Goal: Task Accomplishment & Management: Manage account settings

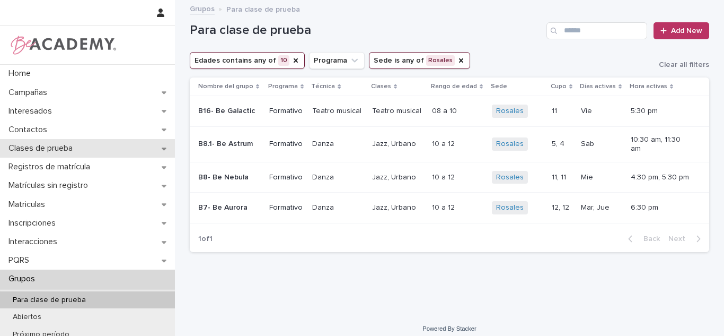
click at [46, 151] on p "Clases de prueba" at bounding box center [42, 148] width 77 height 10
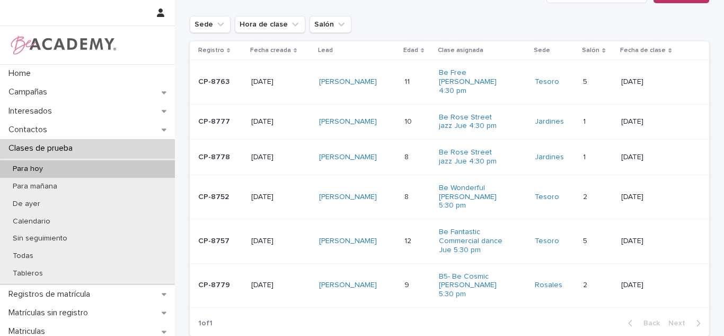
scroll to position [125, 0]
click at [342, 79] on link "Elisa Orozco Herron" at bounding box center [348, 83] width 58 height 9
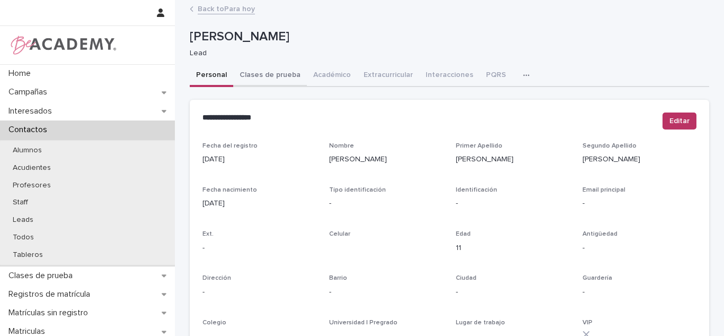
click at [279, 73] on button "Clases de prueba" at bounding box center [270, 76] width 74 height 22
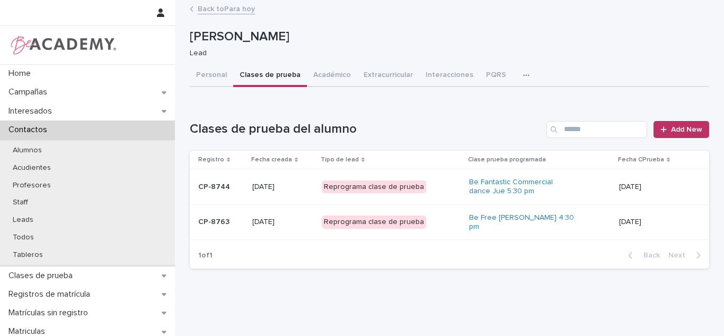
click at [219, 75] on button "Personal" at bounding box center [211, 76] width 43 height 22
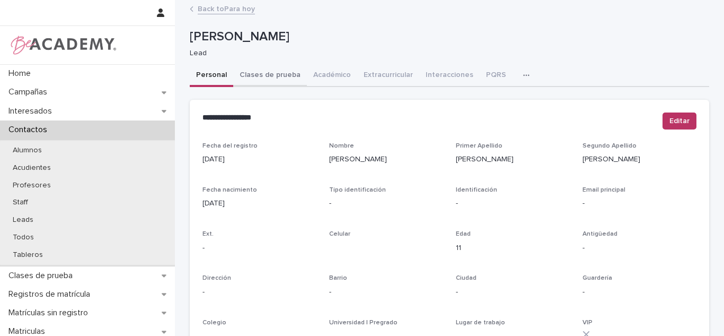
click at [288, 77] on button "Clases de prueba" at bounding box center [270, 76] width 74 height 22
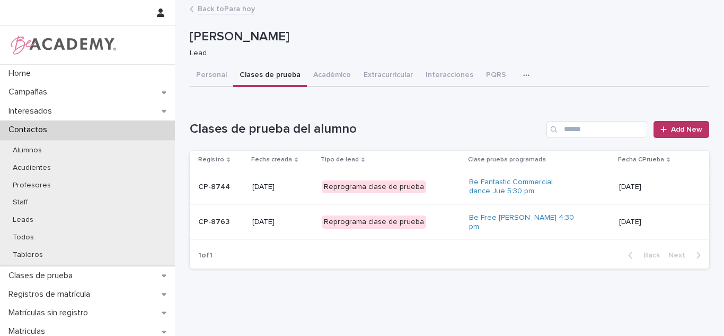
click at [598, 216] on div "Be Free Urbano Jue 4:30 pm" at bounding box center [539, 222] width 141 height 27
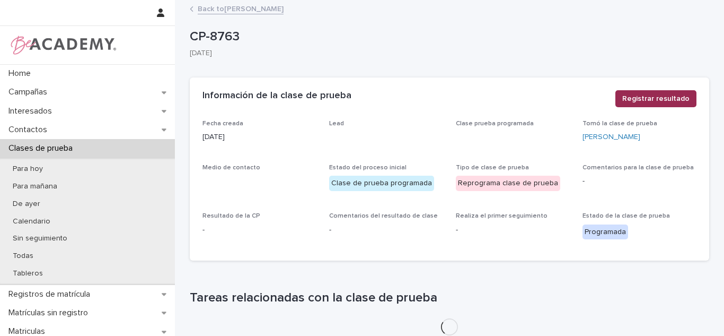
click at [656, 99] on span "Registrar resultado" at bounding box center [655, 98] width 67 height 11
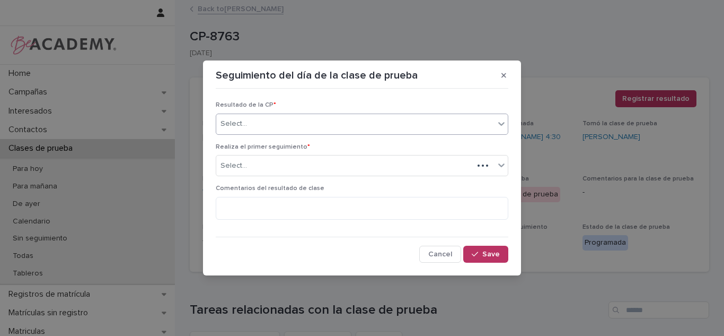
click at [384, 129] on div "Select..." at bounding box center [355, 123] width 278 height 17
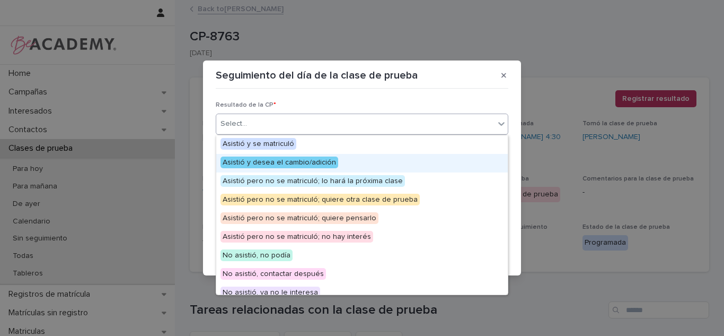
scroll to position [82, 0]
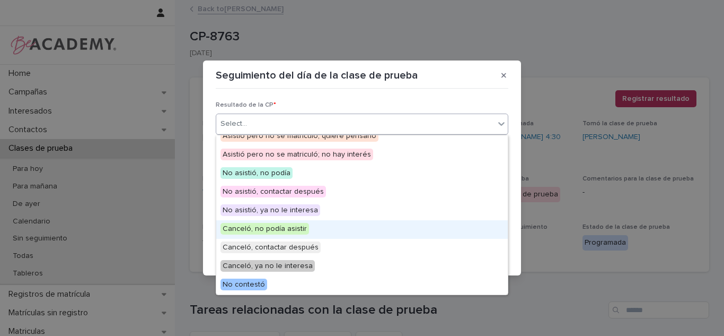
click at [295, 232] on span "Canceló, no podía asistir" at bounding box center [265, 229] width 89 height 12
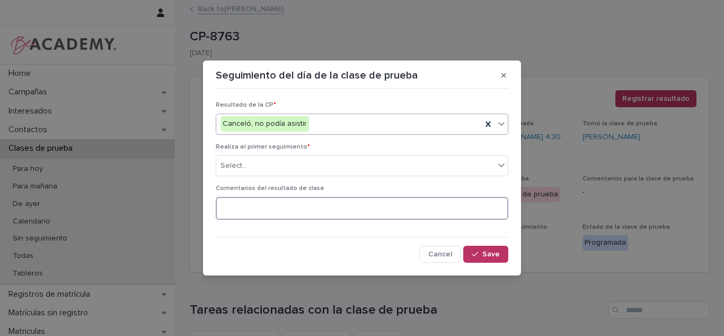
click at [260, 213] on textarea at bounding box center [362, 208] width 293 height 23
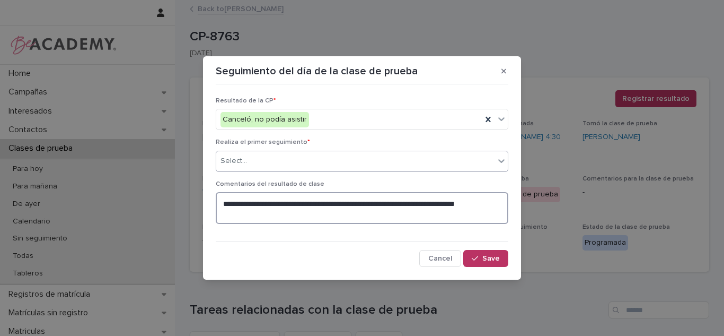
type textarea "**********"
click at [274, 168] on div "Select..." at bounding box center [355, 160] width 278 height 17
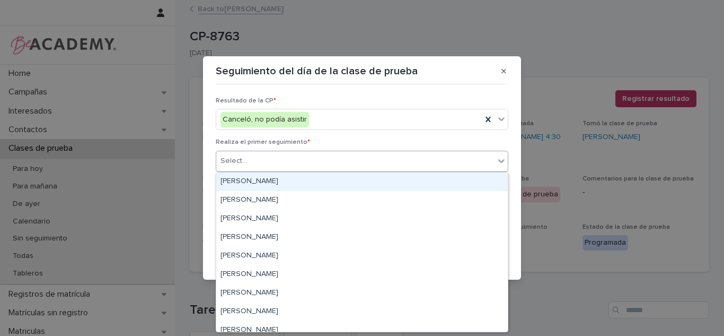
click at [261, 183] on div "[PERSON_NAME]" at bounding box center [362, 181] width 292 height 19
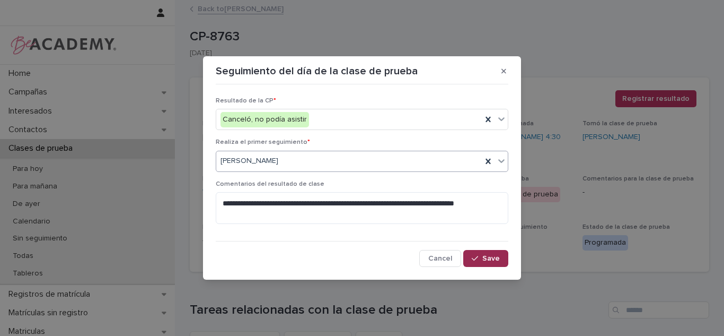
click at [494, 257] on span "Save" at bounding box center [490, 257] width 17 height 7
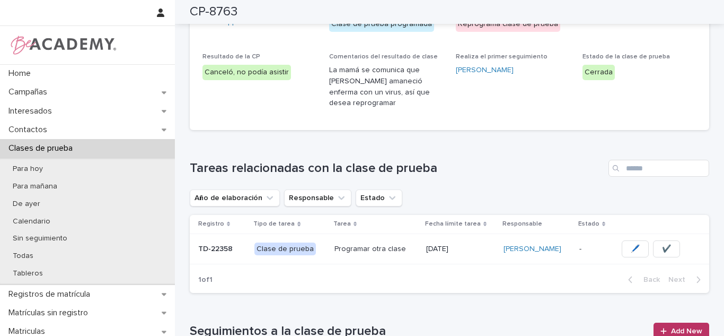
scroll to position [118, 0]
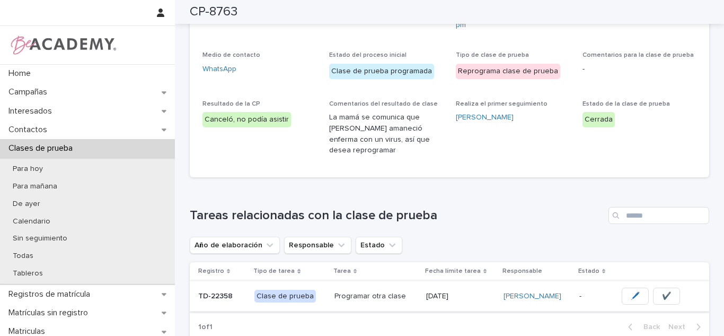
click at [670, 291] on span "✔️" at bounding box center [666, 296] width 9 height 11
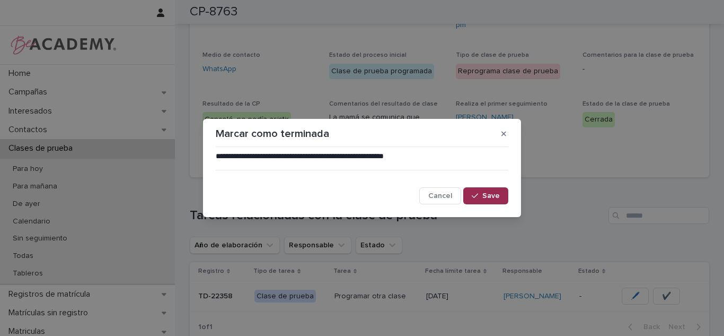
click at [491, 201] on button "Save" at bounding box center [485, 195] width 45 height 17
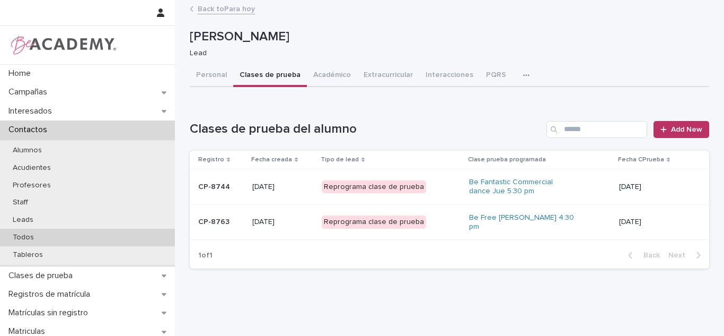
click at [16, 228] on div "Todos" at bounding box center [87, 236] width 175 height 17
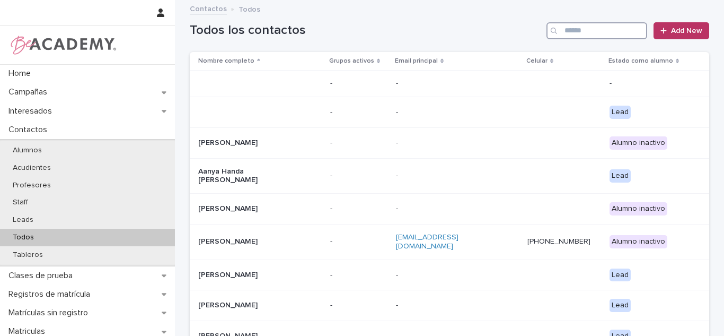
paste input "**********"
type input "**********"
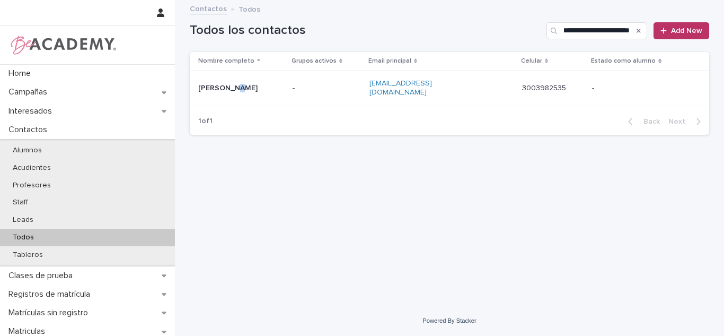
click at [230, 88] on div "[PERSON_NAME]" at bounding box center [241, 88] width 86 height 17
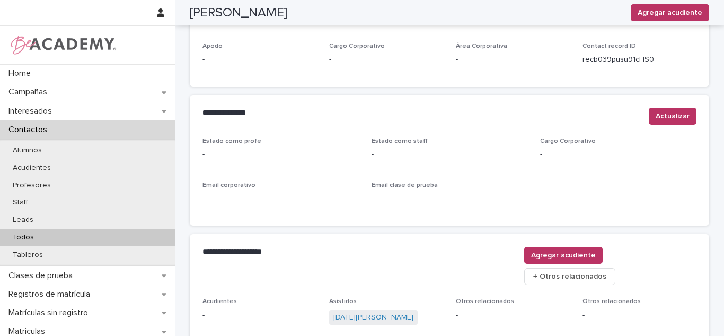
scroll to position [410, 0]
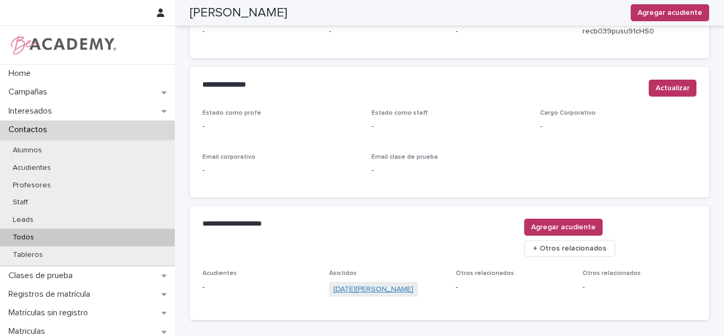
click at [390, 284] on link "[DATE][PERSON_NAME]" at bounding box center [373, 289] width 80 height 11
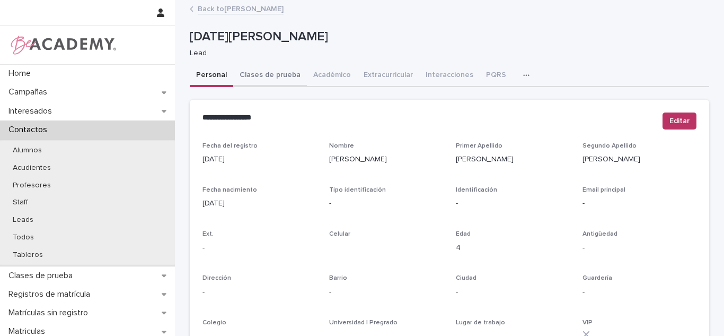
click at [262, 76] on button "Clases de prueba" at bounding box center [270, 76] width 74 height 22
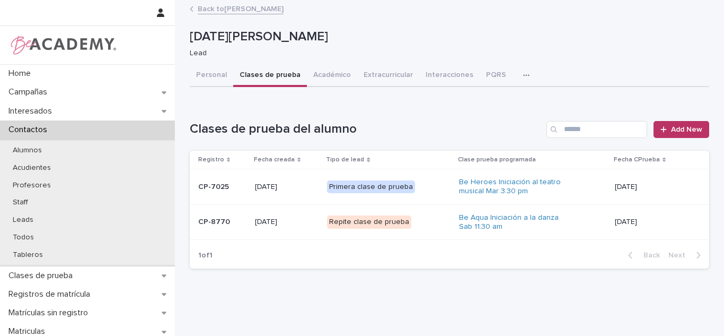
click at [626, 230] on div "[DATE]" at bounding box center [653, 221] width 77 height 17
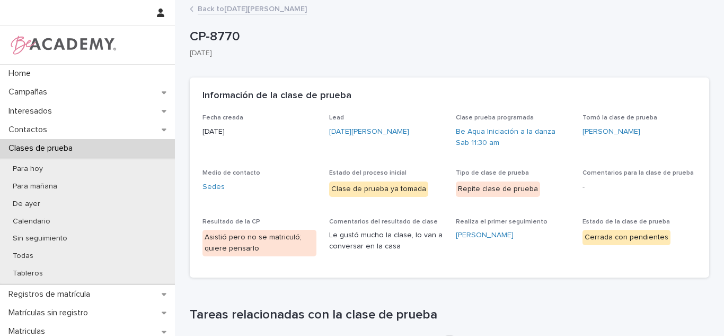
click at [238, 1] on div "**********" at bounding box center [449, 336] width 549 height 672
click at [234, 3] on link "Back to Lucia Velasquez Mendoza" at bounding box center [252, 8] width 109 height 12
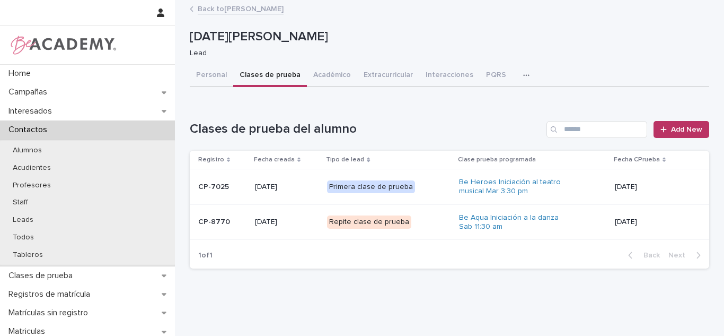
click at [210, 80] on button "Personal" at bounding box center [211, 76] width 43 height 22
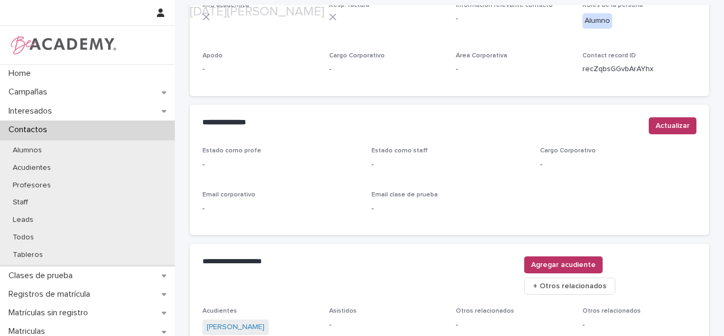
scroll to position [453, 0]
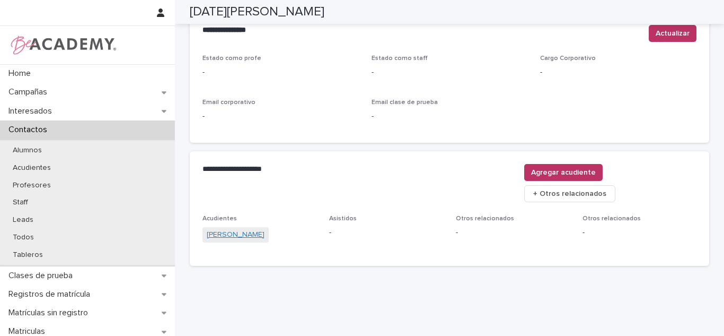
click at [250, 229] on link "[PERSON_NAME]" at bounding box center [236, 234] width 58 height 11
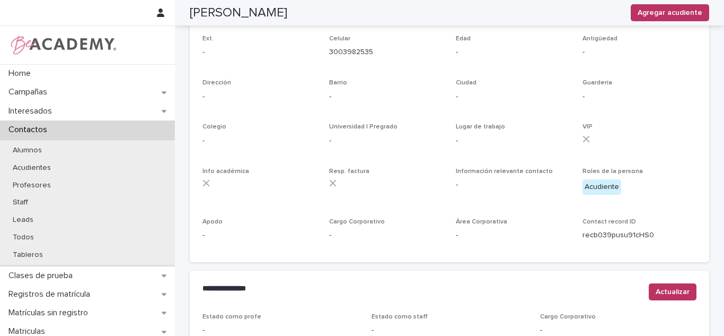
scroll to position [168, 0]
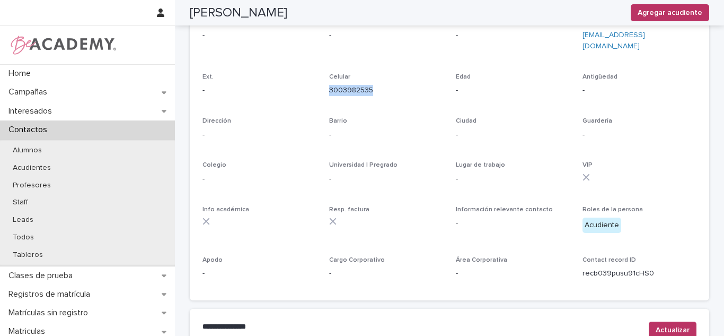
drag, startPoint x: 372, startPoint y: 85, endPoint x: 320, endPoint y: 85, distance: 51.4
click at [320, 85] on div "Fecha del registro 02/08/2024 Nombre Natalia Primer Apellido Mendoza Segundo Ap…" at bounding box center [450, 130] width 494 height 313
copy link "3003982535"
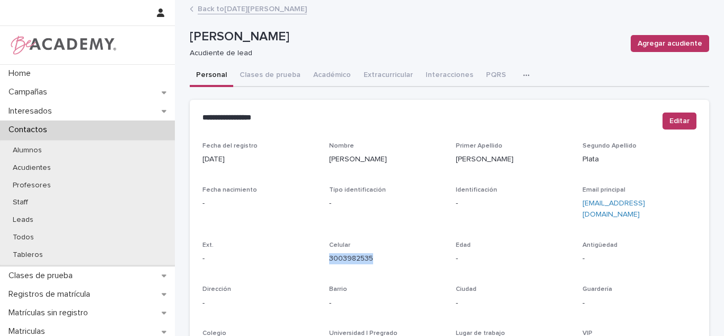
click at [244, 13] on link "Back to Lucia Velasquez Mendoza" at bounding box center [252, 8] width 109 height 12
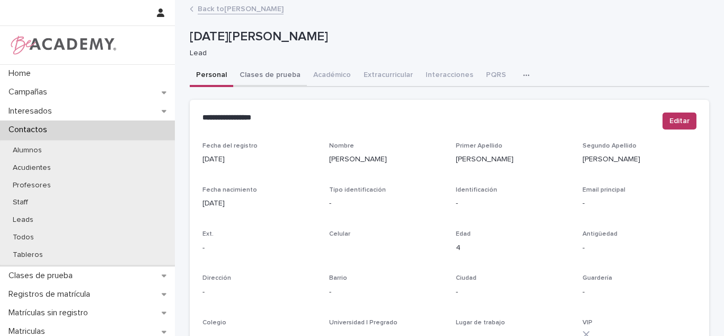
click at [269, 78] on button "Clases de prueba" at bounding box center [270, 76] width 74 height 22
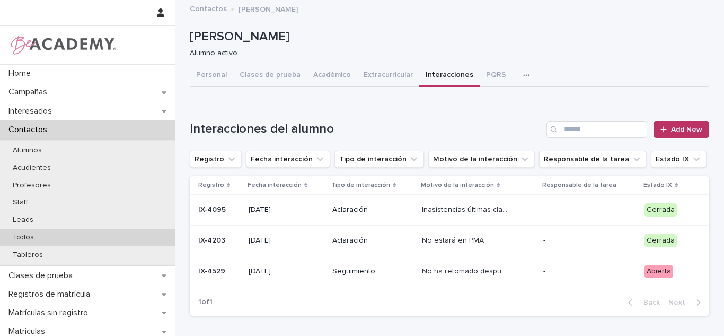
click at [12, 233] on p "Todos" at bounding box center [23, 237] width 38 height 9
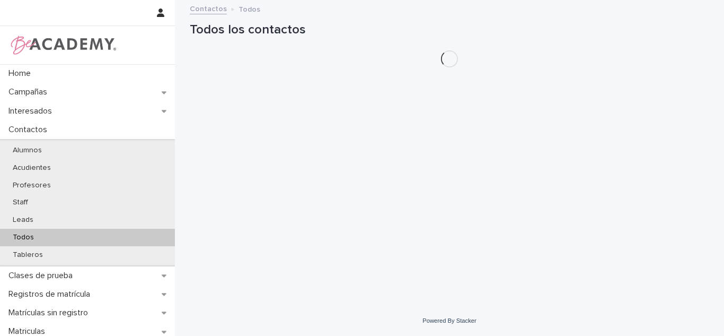
click at [610, 31] on h1 "Todos los contactos" at bounding box center [450, 29] width 520 height 15
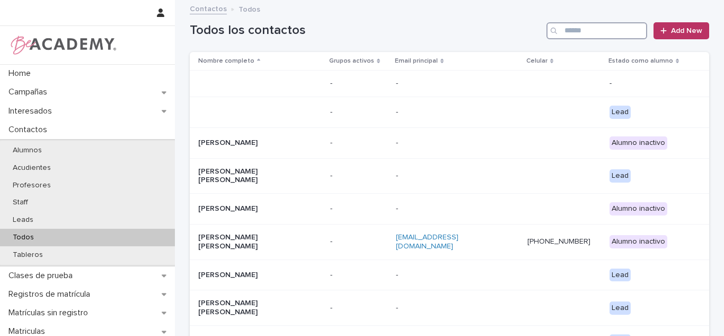
click at [610, 31] on input "Search" at bounding box center [597, 30] width 101 height 17
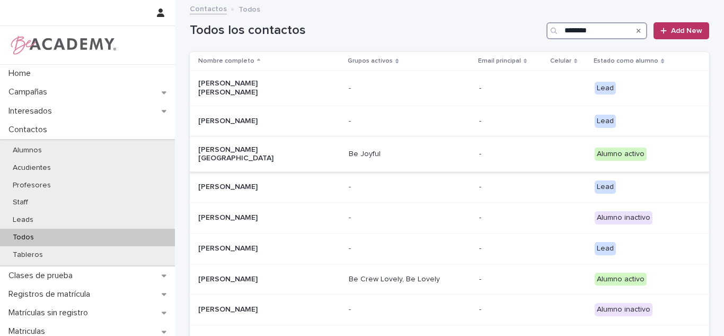
type input "********"
click at [382, 145] on div "Be Joyful" at bounding box center [409, 153] width 121 height 17
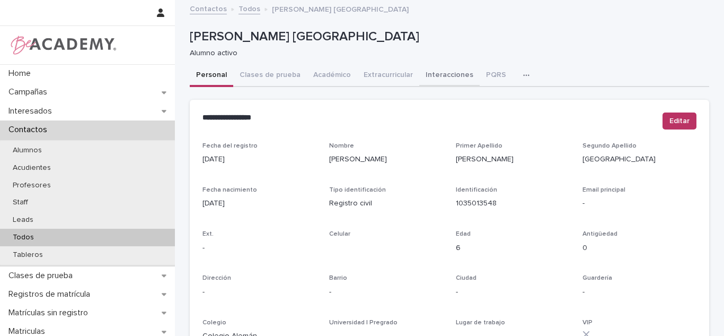
click at [420, 71] on button "Interacciones" at bounding box center [449, 76] width 60 height 22
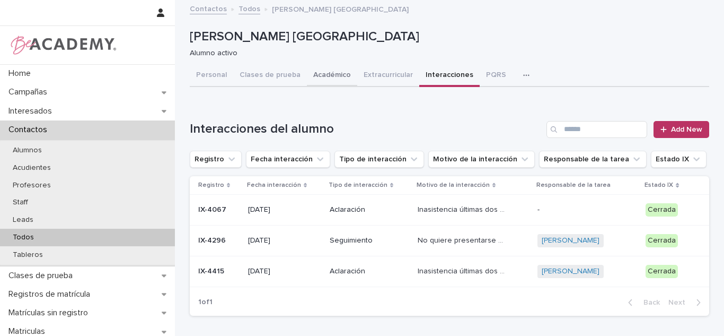
click at [324, 74] on button "Académico" at bounding box center [332, 76] width 50 height 22
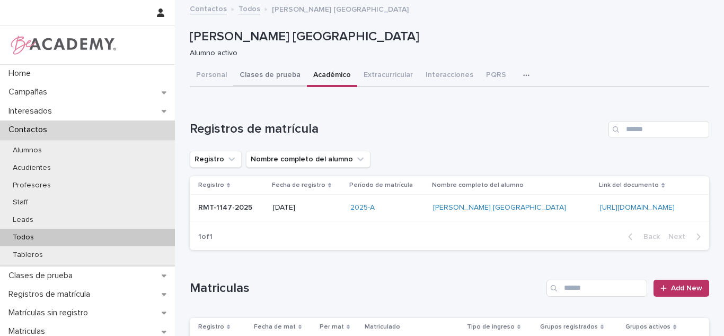
click at [295, 81] on button "Clases de prueba" at bounding box center [270, 76] width 74 height 22
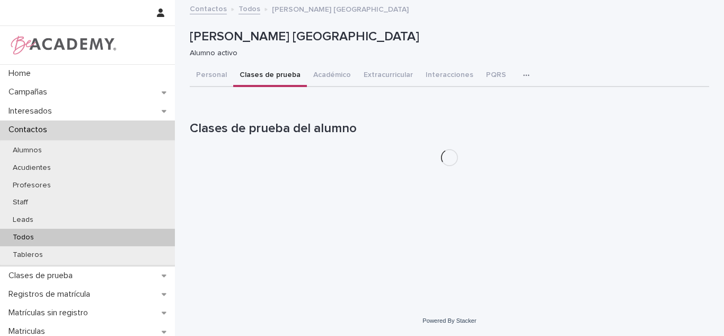
drag, startPoint x: 724, startPoint y: 99, endPoint x: 724, endPoint y: 119, distance: 19.6
click at [724, 119] on div "Loading... Saving… Loading... Saving… Alicia Piedrahita Pamplona Alicia Piedrah…" at bounding box center [449, 153] width 549 height 304
click at [659, 66] on div "Personal Clases de prueba Académico Extracurricular Interacciones PQRS Tareas" at bounding box center [450, 76] width 520 height 22
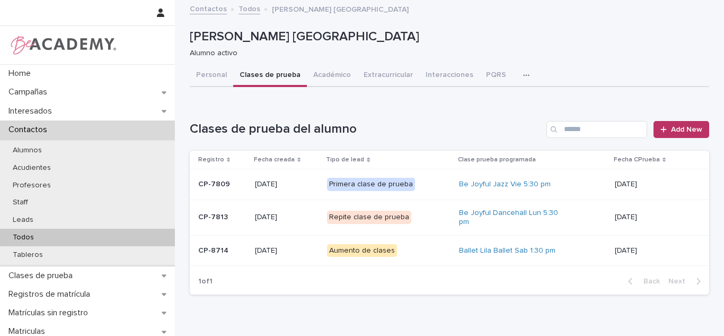
click at [611, 250] on td "09/08/2025" at bounding box center [660, 250] width 99 height 31
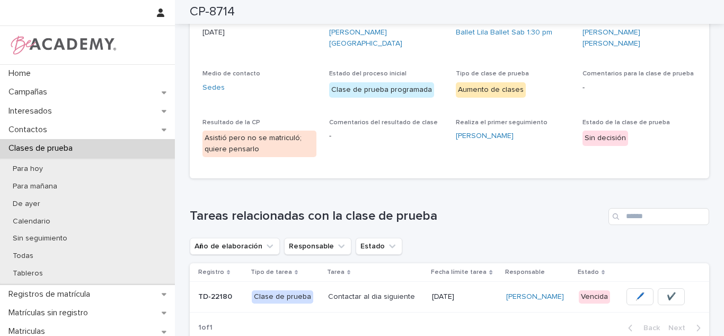
scroll to position [254, 0]
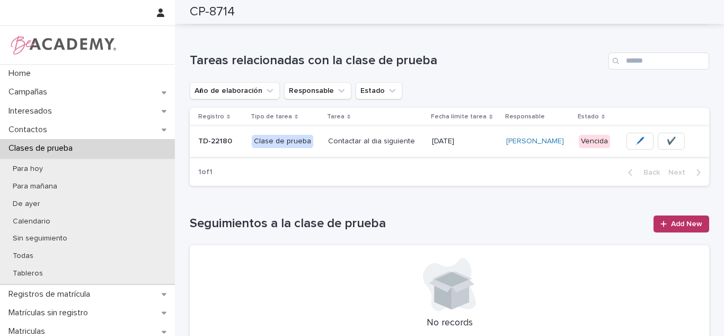
click at [667, 136] on span "✔️" at bounding box center [671, 141] width 9 height 11
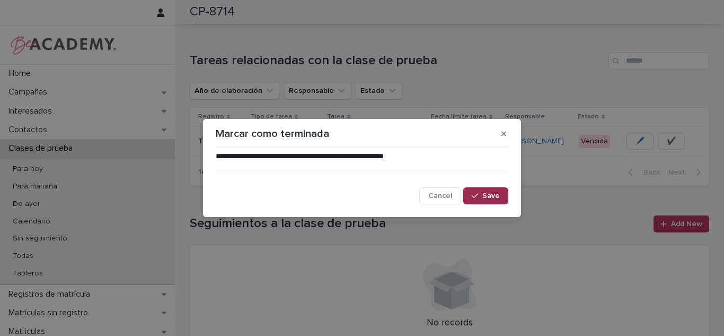
drag, startPoint x: 488, startPoint y: 199, endPoint x: 499, endPoint y: 192, distance: 13.4
click at [488, 199] on span "Save" at bounding box center [490, 195] width 17 height 7
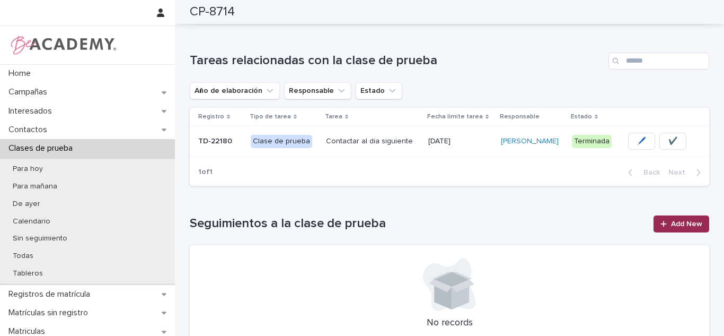
click at [671, 220] on span "Add New" at bounding box center [686, 223] width 31 height 7
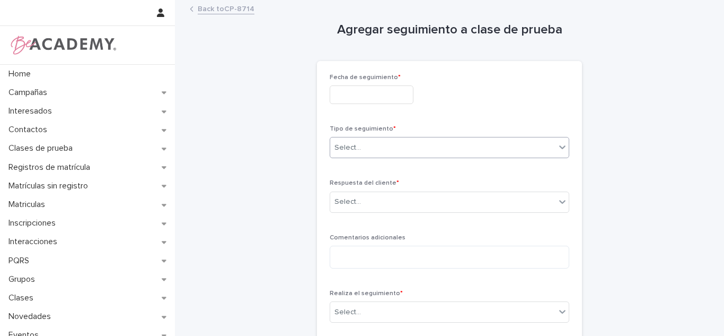
click at [337, 143] on div "Select..." at bounding box center [348, 147] width 27 height 11
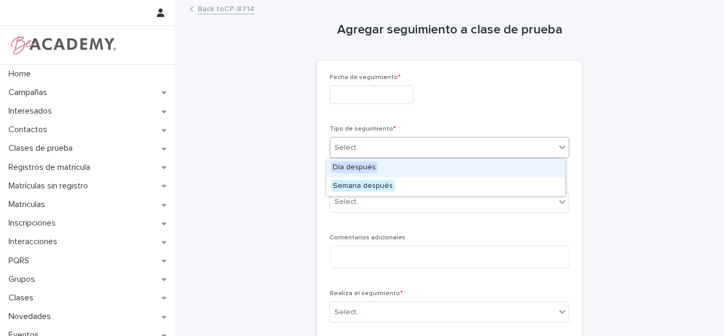
click at [362, 101] on input "text" at bounding box center [372, 94] width 84 height 19
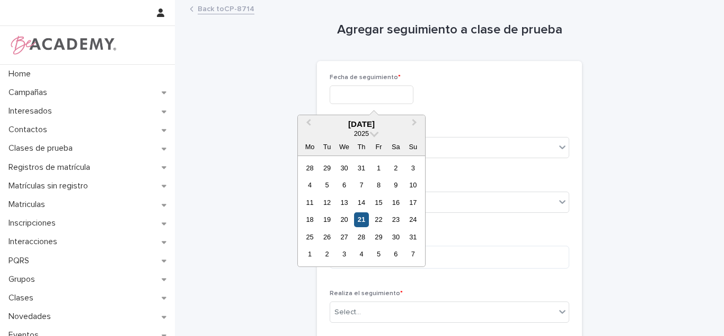
click at [356, 219] on div "21" at bounding box center [361, 219] width 14 height 14
type input "**********"
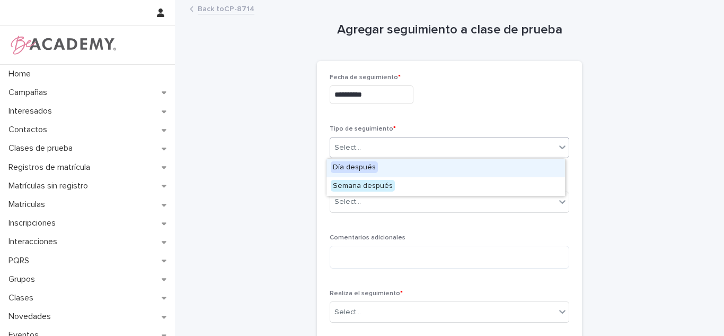
click at [353, 153] on div "Select..." at bounding box center [348, 147] width 27 height 11
click at [344, 172] on span "Día después" at bounding box center [354, 167] width 47 height 12
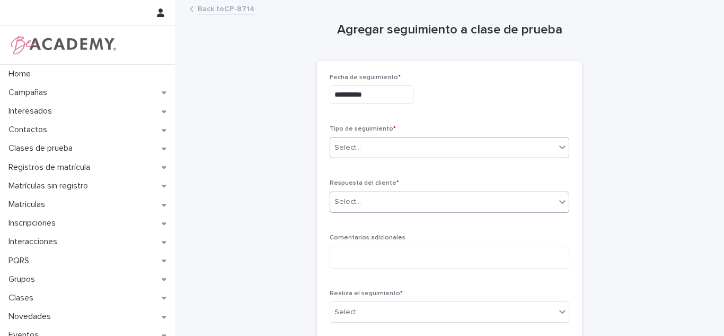
click at [346, 197] on div "Select..." at bounding box center [348, 201] width 27 height 11
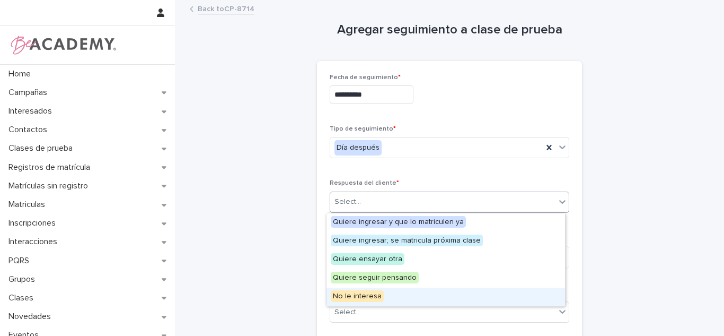
click at [341, 299] on span "No le interesa" at bounding box center [357, 296] width 53 height 12
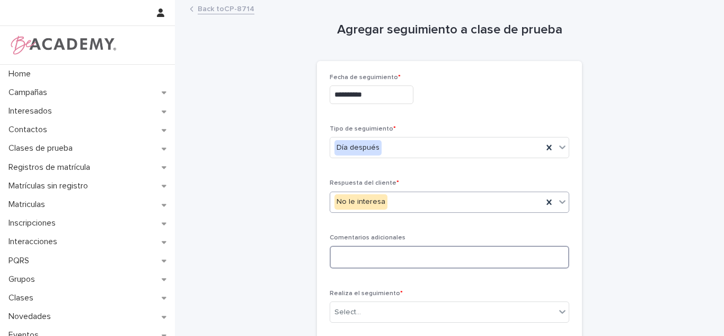
click at [345, 261] on textarea at bounding box center [450, 256] width 240 height 23
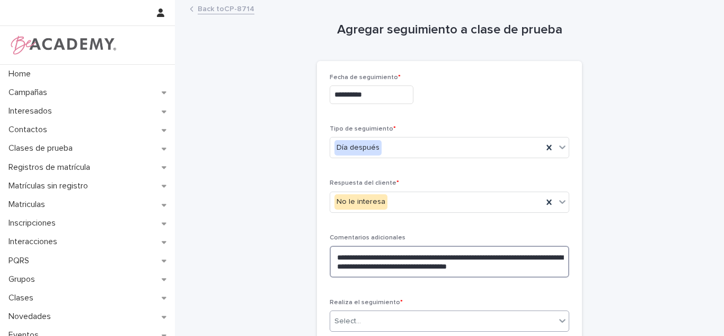
click at [556, 266] on textarea "**********" at bounding box center [450, 261] width 240 height 32
type textarea "**********"
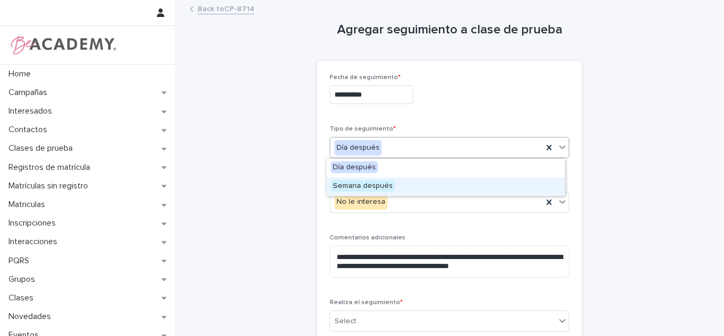
click at [365, 181] on span "Semana después" at bounding box center [363, 186] width 64 height 12
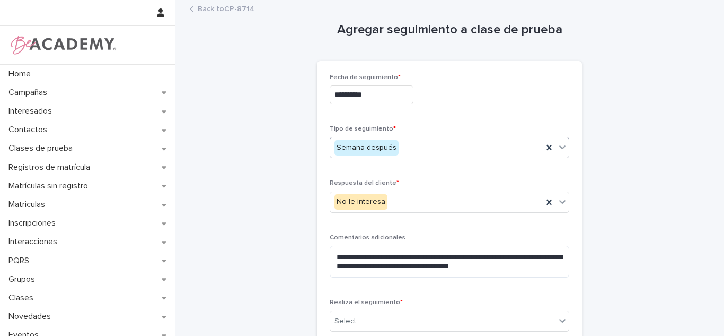
scroll to position [58, 0]
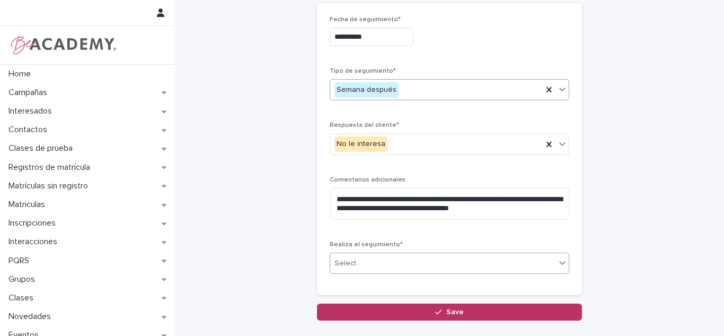
click at [349, 258] on div "Select..." at bounding box center [348, 263] width 27 height 11
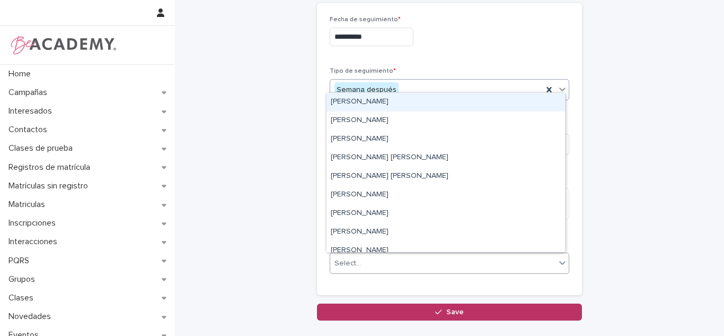
click at [372, 100] on div "Carolina Castillo Cuadrado" at bounding box center [446, 102] width 239 height 19
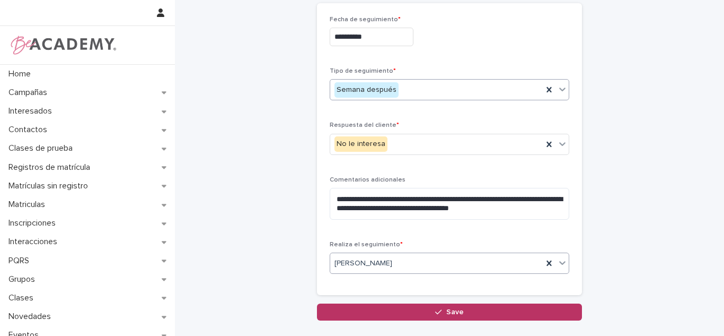
click at [446, 313] on span "Save" at bounding box center [454, 311] width 17 height 7
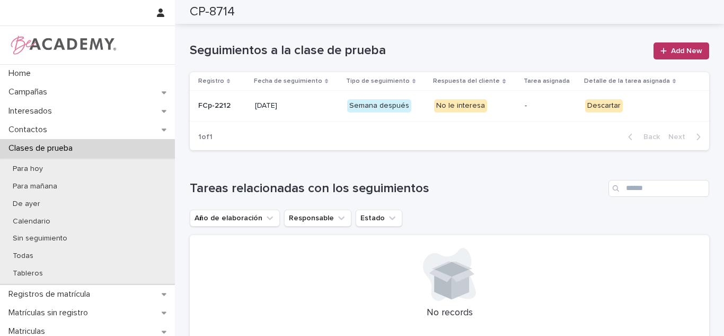
scroll to position [89, 0]
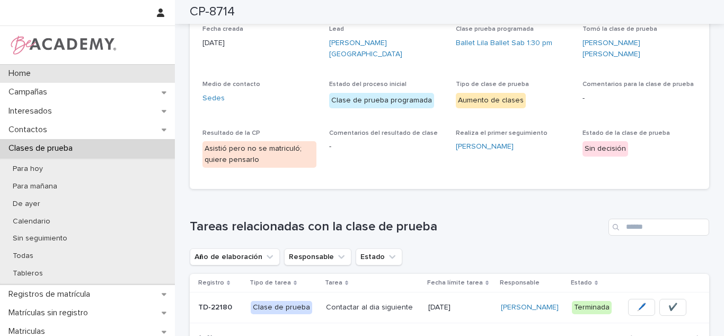
drag, startPoint x: 48, startPoint y: 0, endPoint x: 137, endPoint y: 81, distance: 120.1
click at [137, 81] on div "Home" at bounding box center [87, 73] width 175 height 19
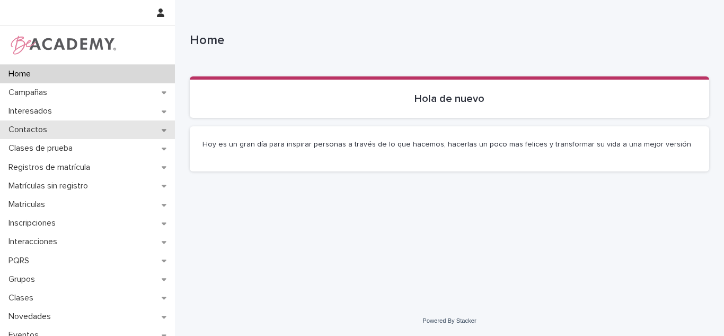
click at [41, 131] on p "Contactos" at bounding box center [29, 130] width 51 height 10
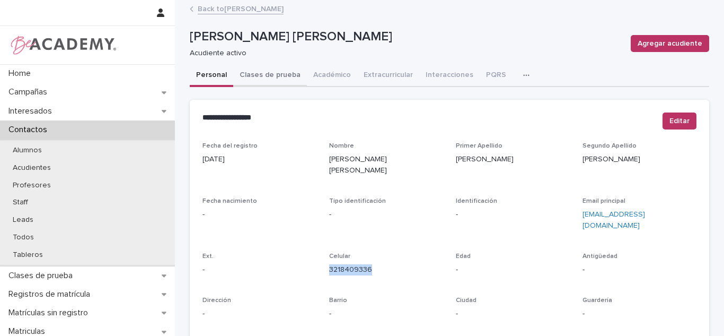
click at [259, 80] on button "Clases de prueba" at bounding box center [270, 76] width 74 height 22
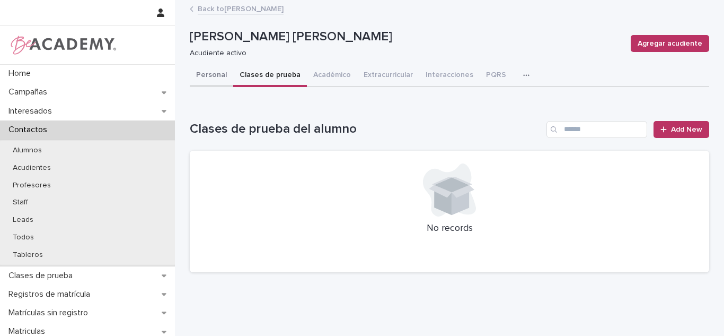
click at [213, 75] on button "Personal" at bounding box center [211, 76] width 43 height 22
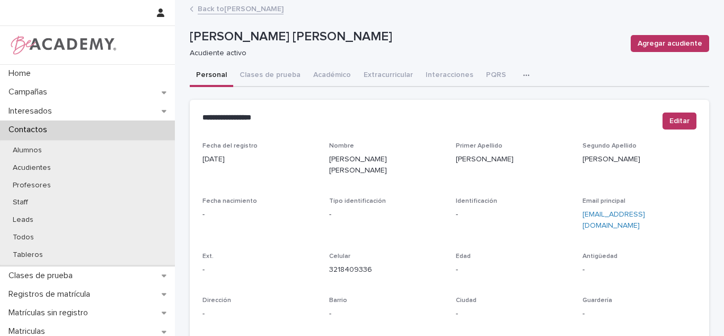
click at [217, 6] on link "Back to [PERSON_NAME]" at bounding box center [241, 8] width 86 height 12
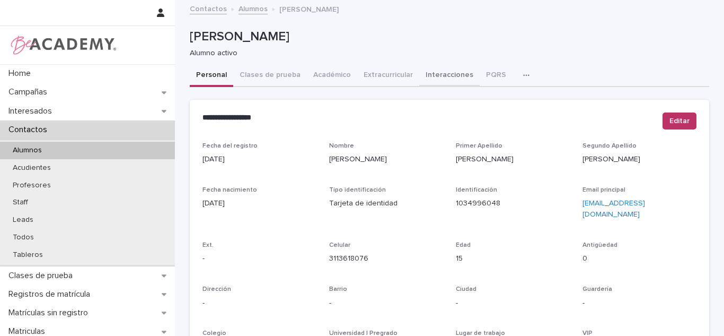
click at [419, 81] on button "Interacciones" at bounding box center [449, 76] width 60 height 22
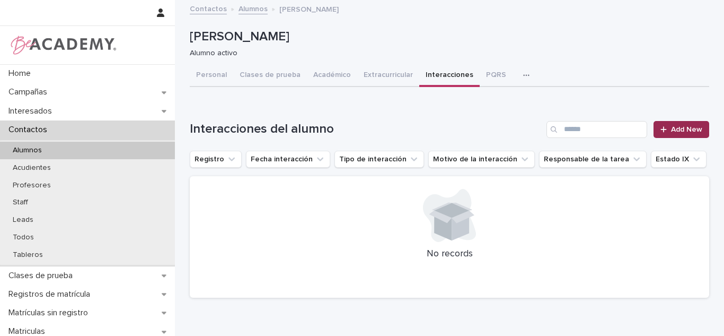
click at [661, 128] on icon at bounding box center [664, 129] width 6 height 7
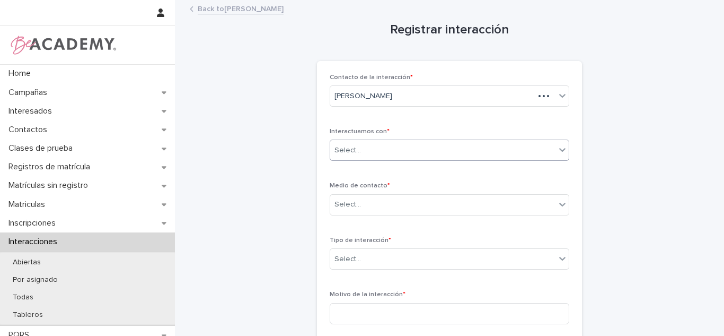
click at [371, 145] on div "Select..." at bounding box center [442, 150] width 225 height 17
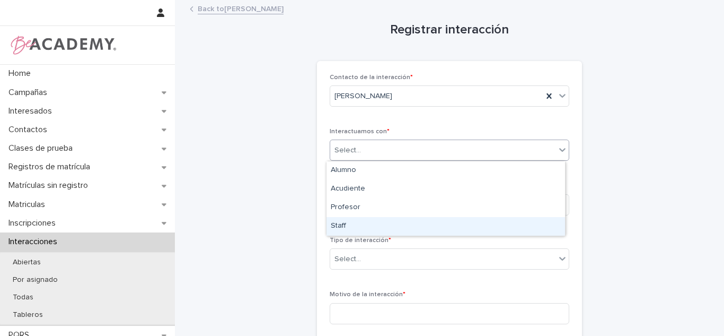
click at [352, 222] on div "Staff" at bounding box center [446, 226] width 239 height 19
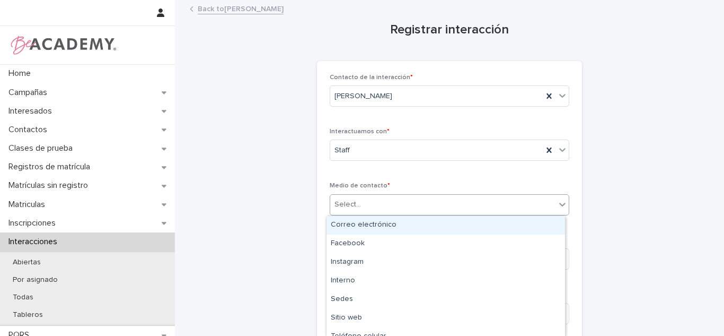
click at [360, 206] on div "Select..." at bounding box center [442, 204] width 225 height 17
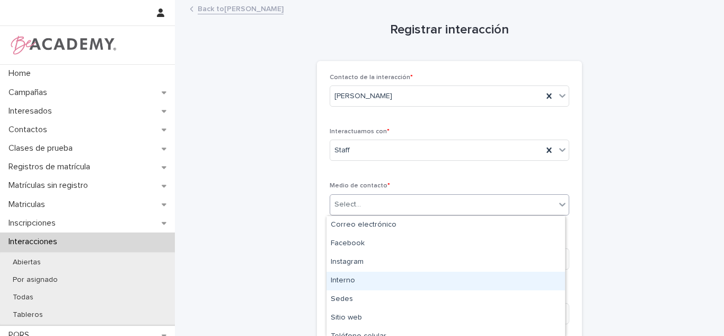
scroll to position [47, 0]
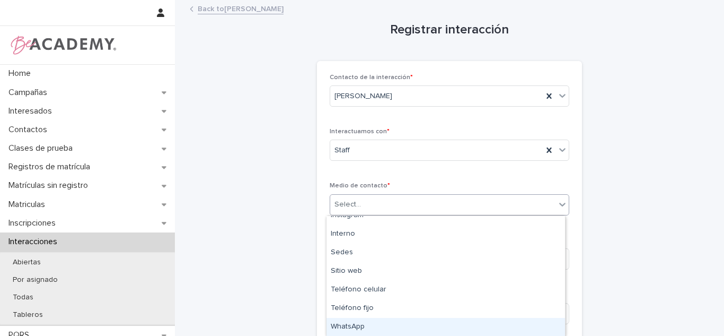
drag, startPoint x: 552, startPoint y: 335, endPoint x: 381, endPoint y: 295, distance: 175.8
click at [390, 327] on div "WhatsApp" at bounding box center [446, 327] width 239 height 19
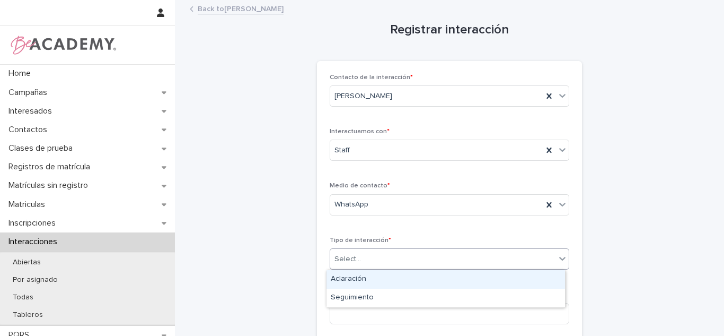
click at [361, 248] on div "Select..." at bounding box center [450, 258] width 240 height 21
click at [351, 278] on div "Aclaración" at bounding box center [446, 279] width 239 height 19
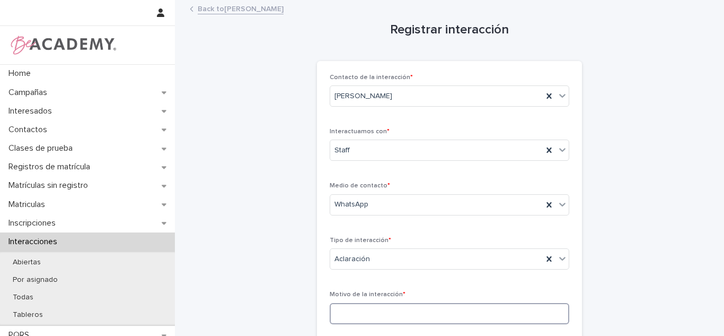
click at [359, 308] on input at bounding box center [450, 313] width 240 height 21
type input "*"
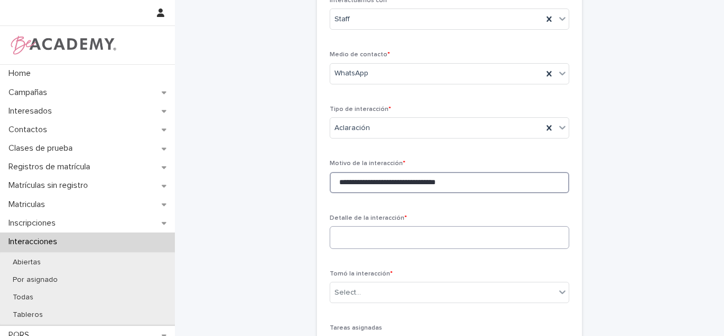
type input "**********"
click at [369, 241] on textarea at bounding box center [450, 237] width 240 height 23
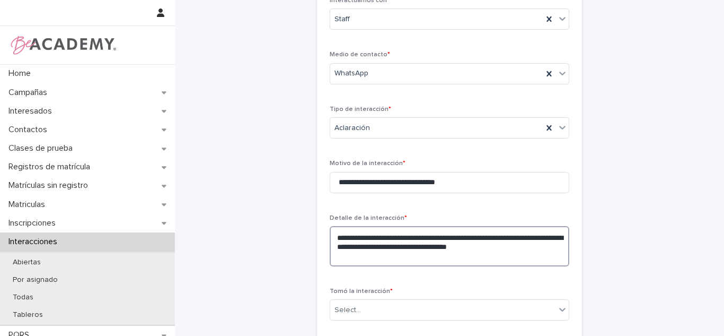
type textarea "**********"
type input "*"
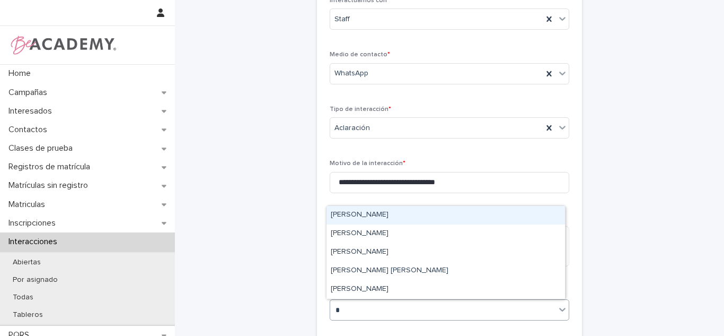
click at [463, 216] on div "[PERSON_NAME]" at bounding box center [446, 215] width 239 height 19
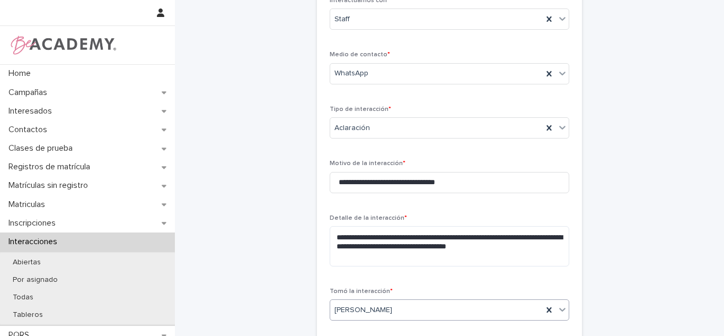
scroll to position [316, 0]
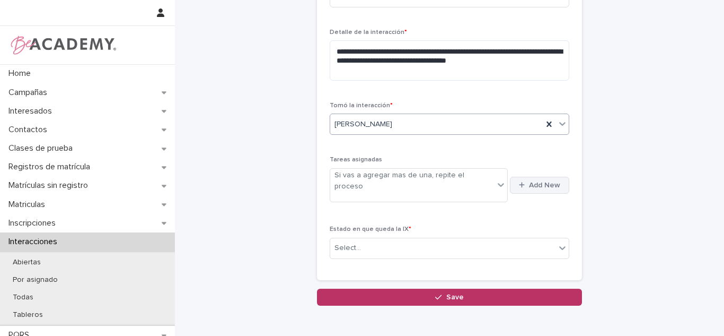
click at [540, 181] on span "Add New" at bounding box center [544, 184] width 31 height 7
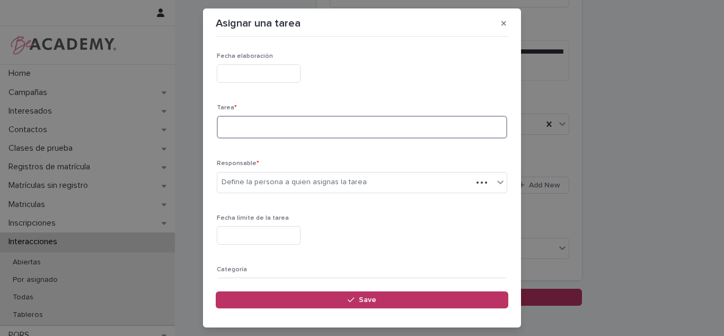
click at [235, 124] on textarea at bounding box center [362, 127] width 291 height 23
type textarea "**********"
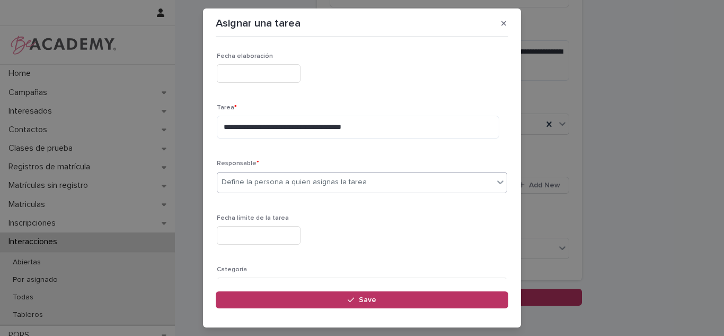
type input "*"
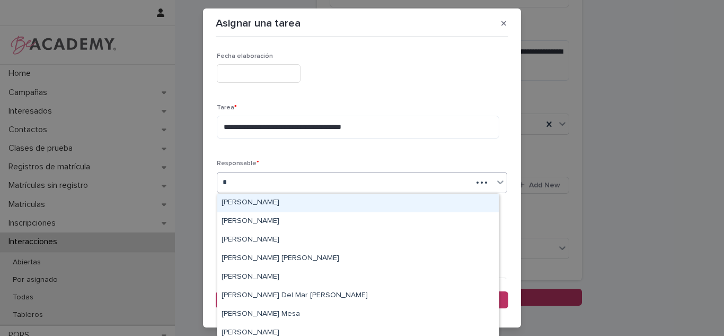
click at [312, 198] on div "[PERSON_NAME]" at bounding box center [358, 203] width 282 height 19
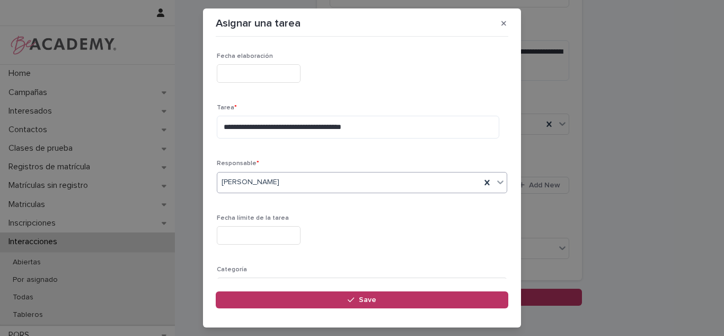
click at [256, 231] on input "text" at bounding box center [259, 235] width 84 height 19
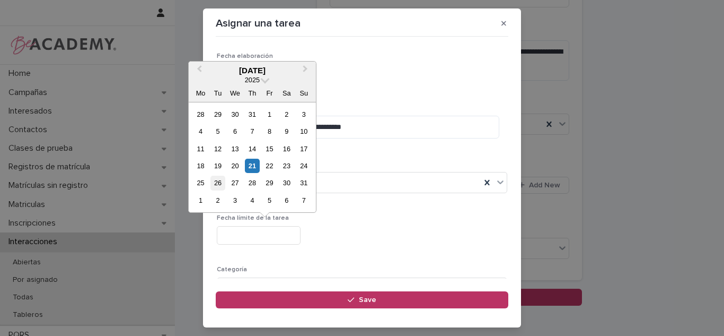
click at [217, 183] on div "26" at bounding box center [217, 182] width 14 height 14
type input "**********"
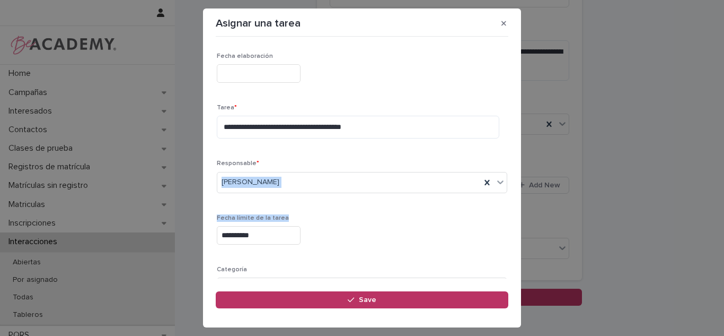
drag, startPoint x: 500, startPoint y: 161, endPoint x: 459, endPoint y: 224, distance: 75.1
click at [484, 216] on div "**********" at bounding box center [362, 160] width 293 height 238
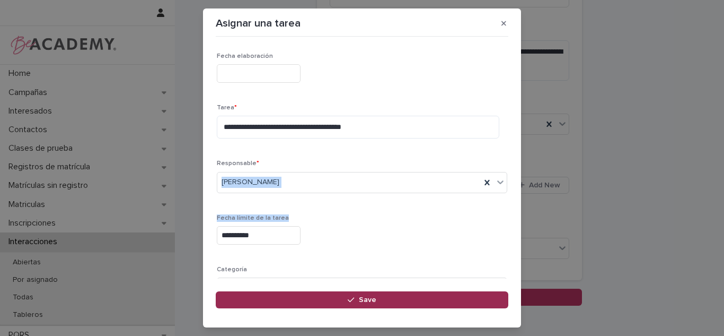
click at [401, 304] on button "Save" at bounding box center [362, 299] width 293 height 17
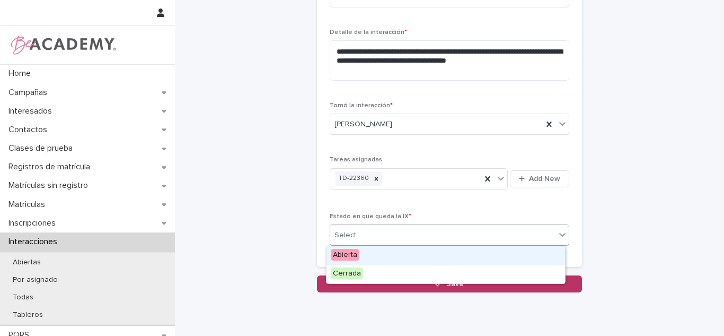
click at [400, 241] on div "Select..." at bounding box center [442, 234] width 225 height 17
click at [383, 251] on div "Abierta" at bounding box center [446, 255] width 239 height 19
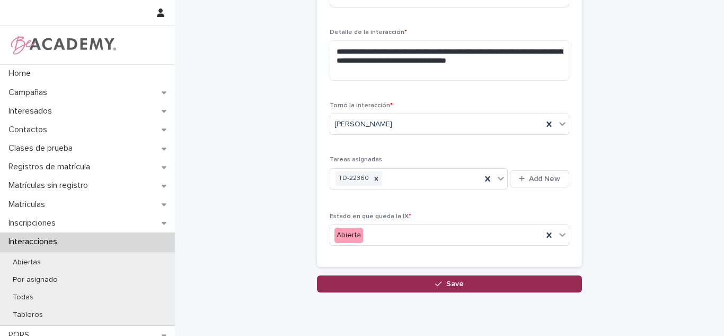
click at [380, 283] on button "Save" at bounding box center [449, 283] width 265 height 17
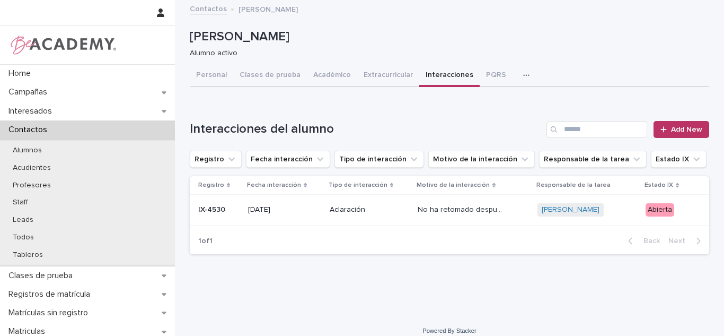
click at [414, 222] on td "No ha retomado después de vacaciones No ha retomado después de vacaciones" at bounding box center [474, 210] width 120 height 31
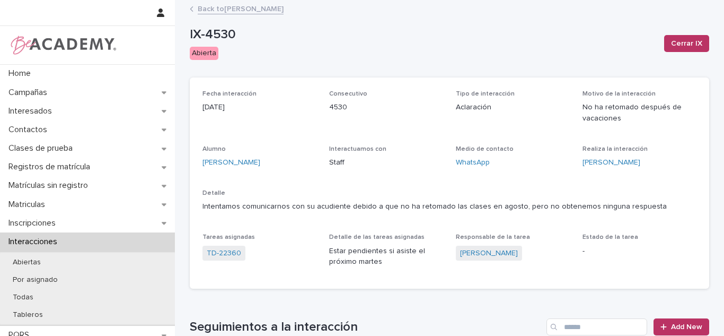
click at [281, 12] on link "Back to Sara Giraldo Gonzalez" at bounding box center [241, 8] width 86 height 12
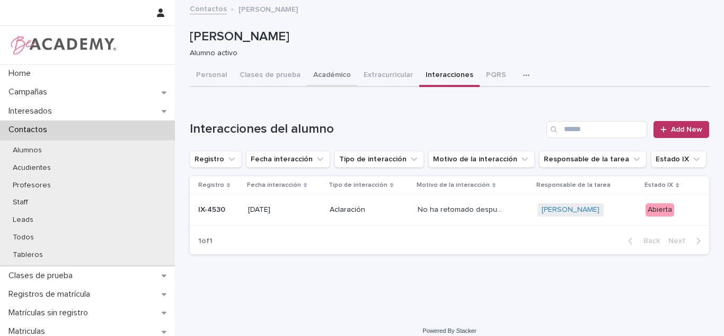
click at [320, 72] on button "Académico" at bounding box center [332, 76] width 50 height 22
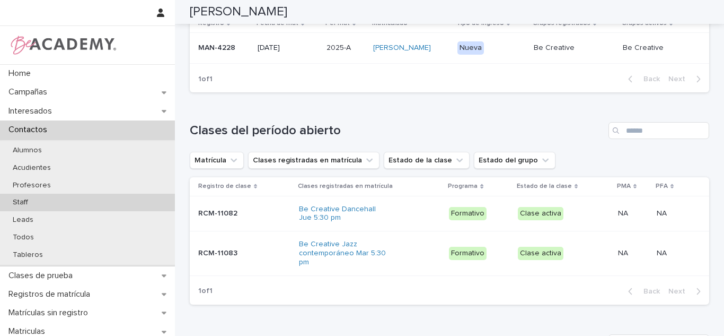
scroll to position [345, 0]
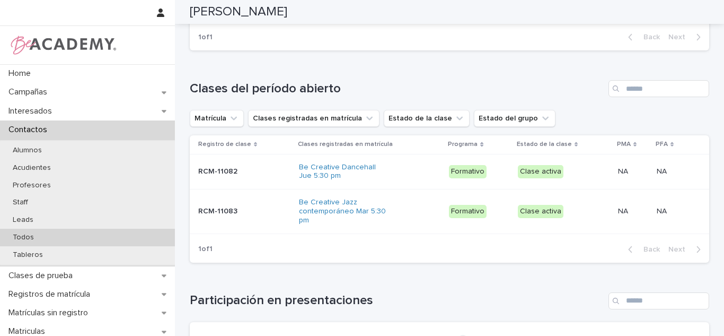
click at [38, 233] on p "Todos" at bounding box center [23, 237] width 38 height 9
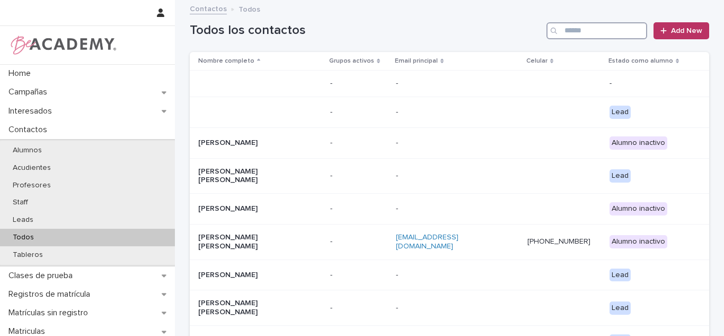
click at [587, 28] on input "Search" at bounding box center [597, 30] width 101 height 17
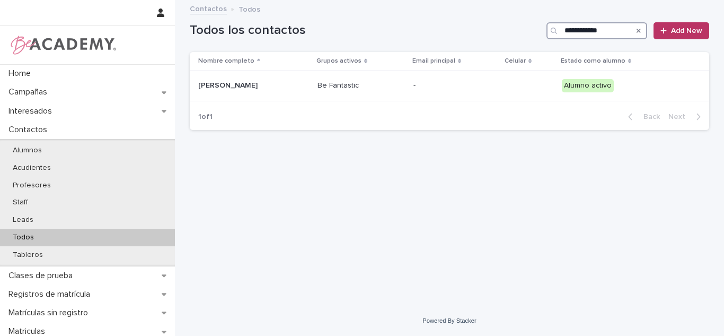
click at [592, 37] on input "**********" at bounding box center [597, 30] width 101 height 17
type input "*"
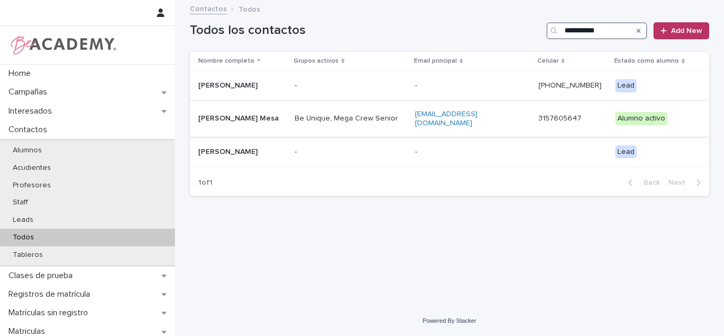
type input "**********"
click at [323, 117] on p "Be Unique, Mega Crew Senior" at bounding box center [348, 118] width 106 height 9
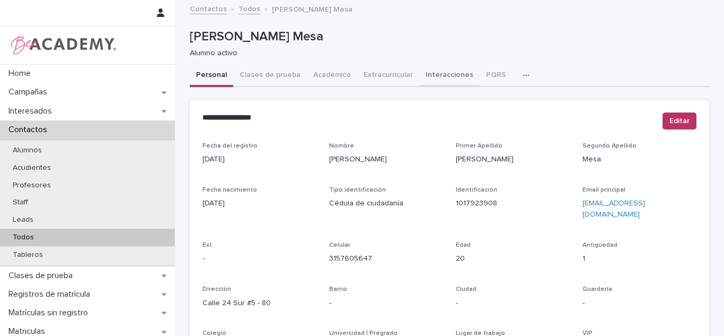
click at [441, 73] on button "Interacciones" at bounding box center [449, 76] width 60 height 22
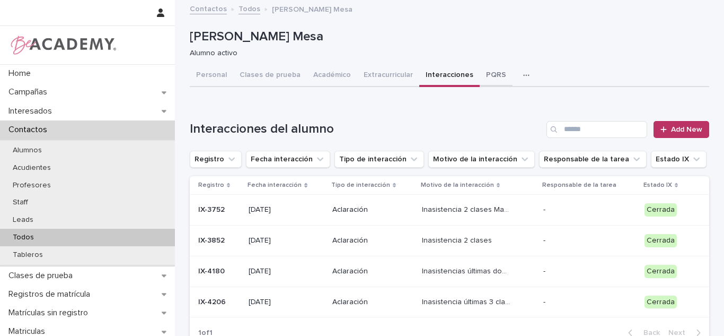
click at [480, 84] on button "PQRS" at bounding box center [496, 76] width 33 height 22
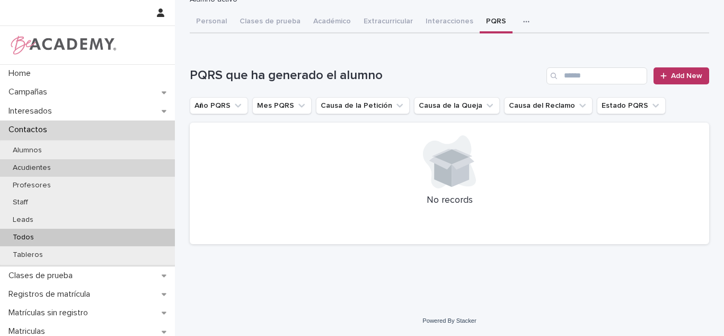
click at [191, 22] on div "Personal Clases de prueba Académico Extracurricular Interacciones PQRS Tareas C…" at bounding box center [450, 132] width 520 height 242
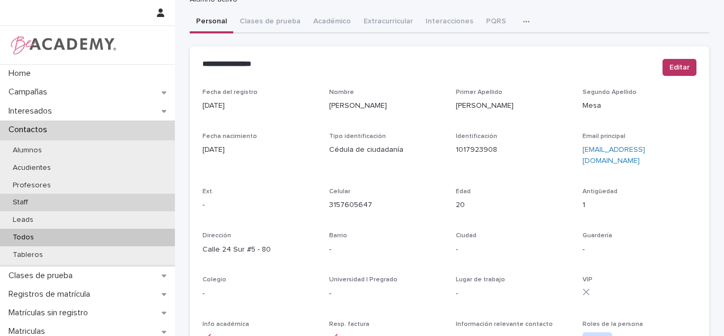
scroll to position [253, 0]
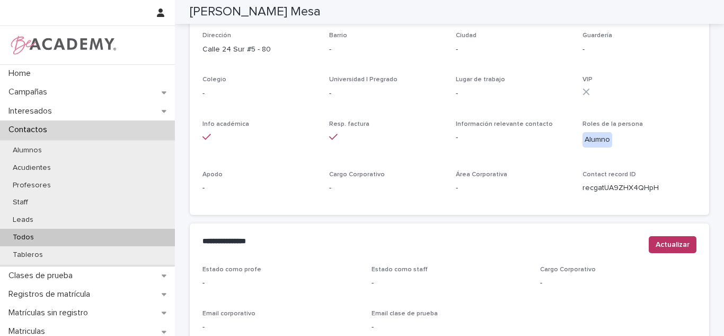
click at [57, 238] on div "Todos" at bounding box center [87, 236] width 175 height 17
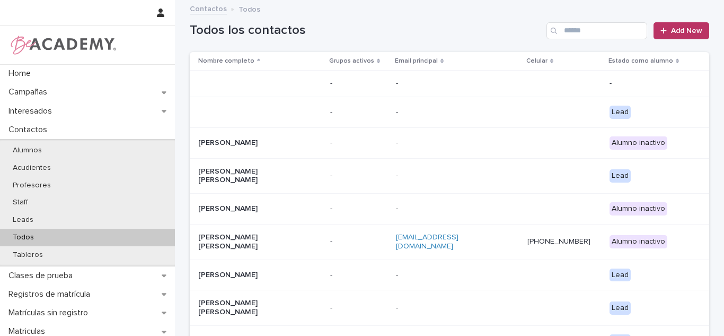
click at [52, 243] on div "Todos" at bounding box center [87, 236] width 175 height 17
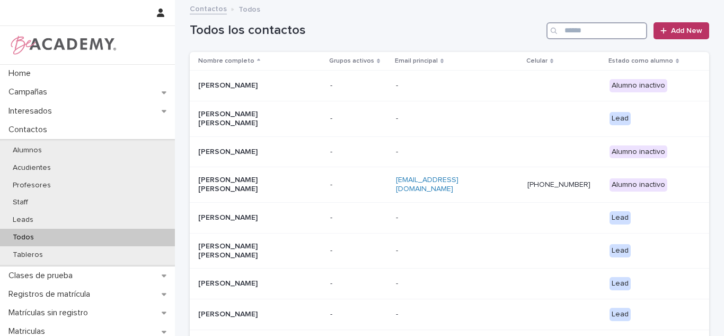
click at [621, 30] on input "Search" at bounding box center [597, 30] width 101 height 17
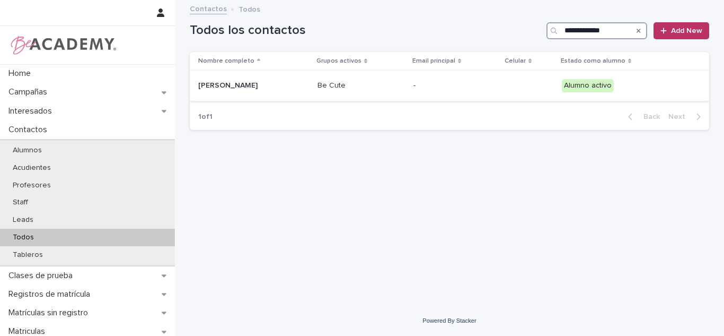
type input "**********"
click at [248, 98] on td "Guadalupe Ramirez Cardona" at bounding box center [252, 86] width 124 height 31
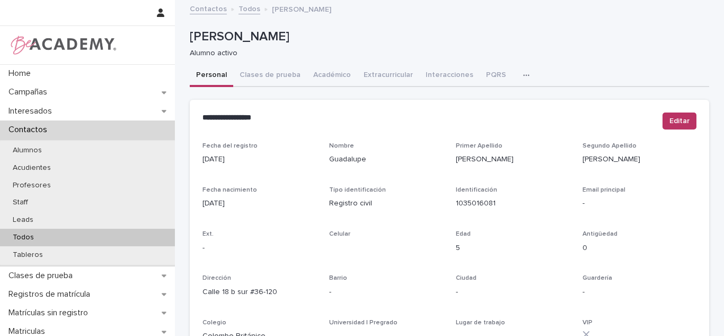
scroll to position [482, 0]
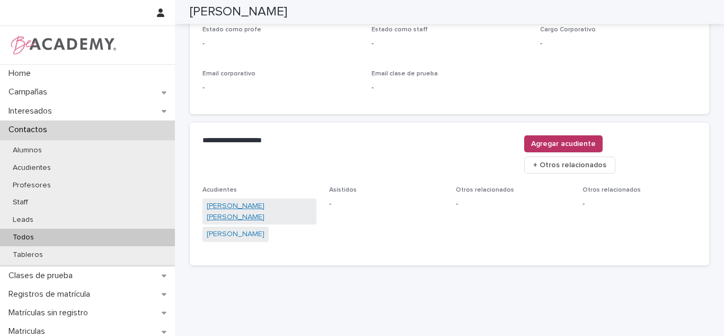
click at [243, 200] on link "Viviana Andrea Cardona Londoño" at bounding box center [259, 211] width 105 height 22
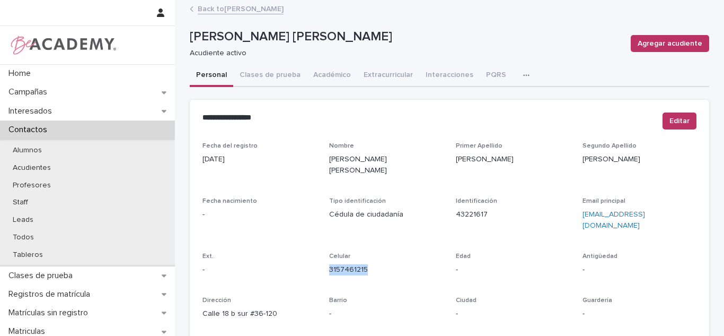
drag, startPoint x: 366, startPoint y: 252, endPoint x: 323, endPoint y: 252, distance: 42.9
click at [323, 252] on div "Fecha del registro 07/06/2023 Nombre Viviana Andrea Primer Apellido Cardona Seg…" at bounding box center [450, 304] width 494 height 324
copy link "3157461215"
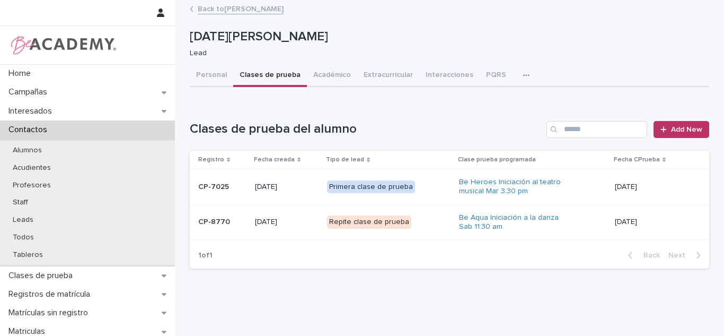
click at [280, 7] on link "Back to [PERSON_NAME]" at bounding box center [241, 8] width 86 height 12
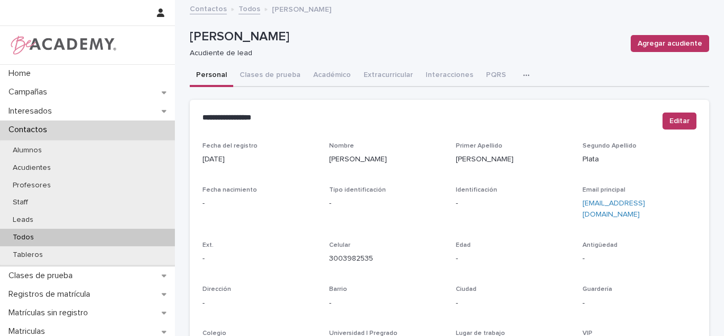
click at [115, 243] on div "Todos" at bounding box center [87, 236] width 175 height 17
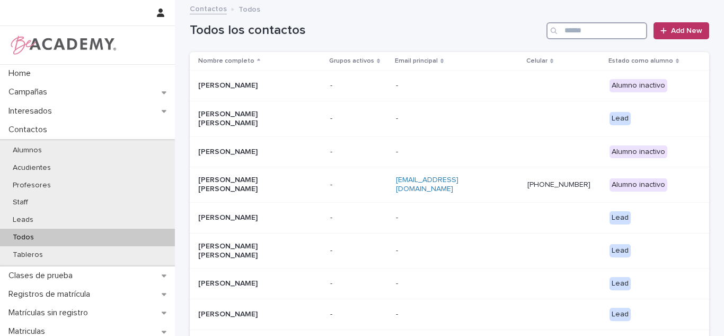
click at [590, 29] on input "Search" at bounding box center [597, 30] width 101 height 17
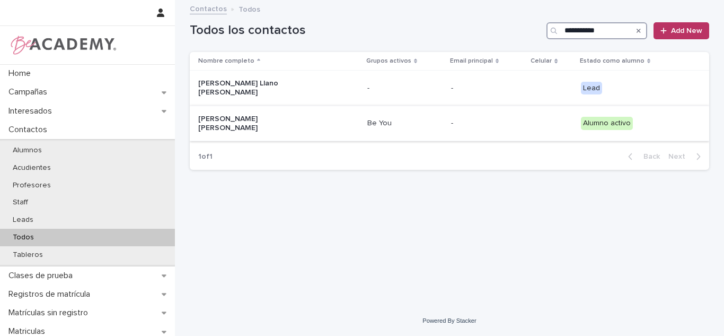
type input "**********"
click at [427, 125] on td "Be You" at bounding box center [405, 123] width 84 height 36
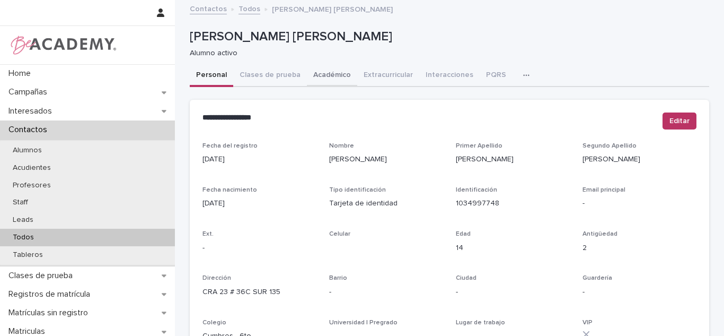
click at [321, 74] on button "Académico" at bounding box center [332, 76] width 50 height 22
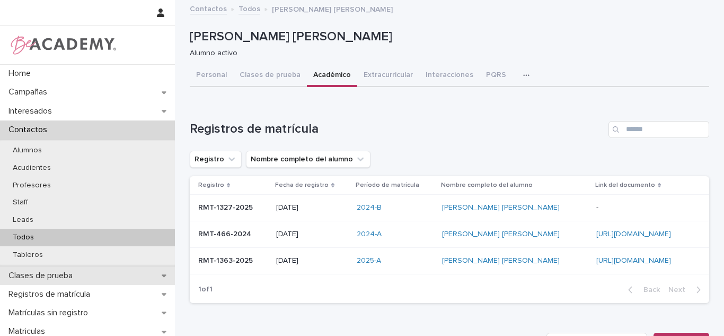
click at [40, 283] on div "Clases de prueba" at bounding box center [87, 275] width 175 height 19
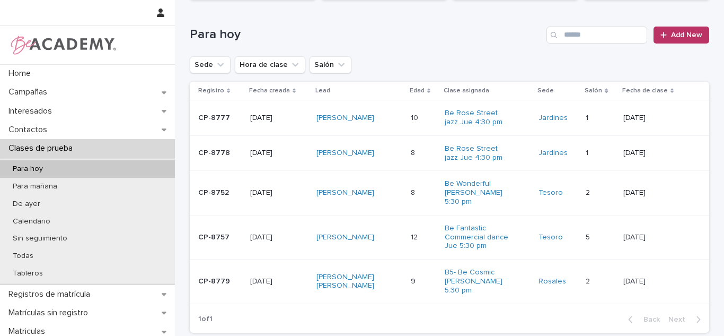
scroll to position [98, 0]
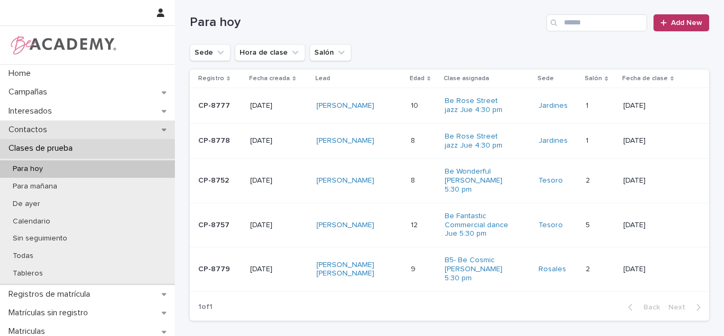
click at [54, 136] on div "Contactos" at bounding box center [87, 129] width 175 height 19
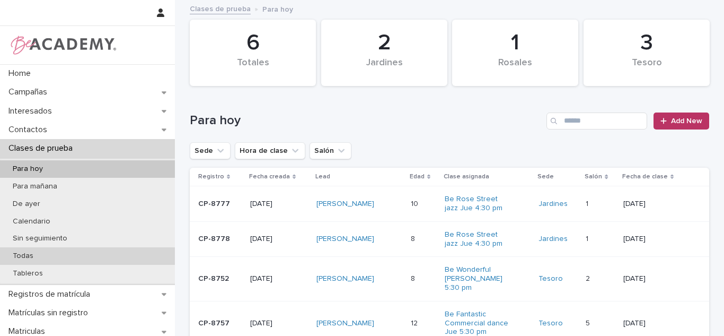
click at [55, 261] on div "Todas" at bounding box center [87, 255] width 175 height 17
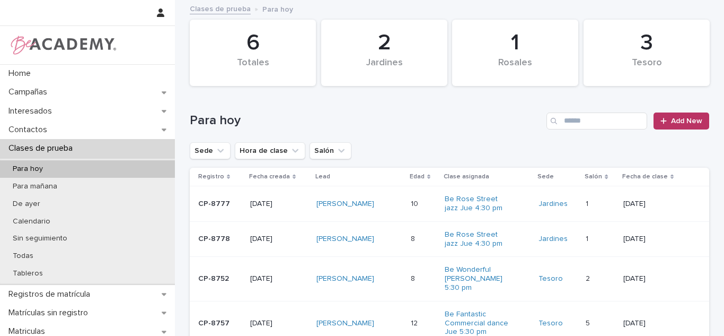
scroll to position [114, 0]
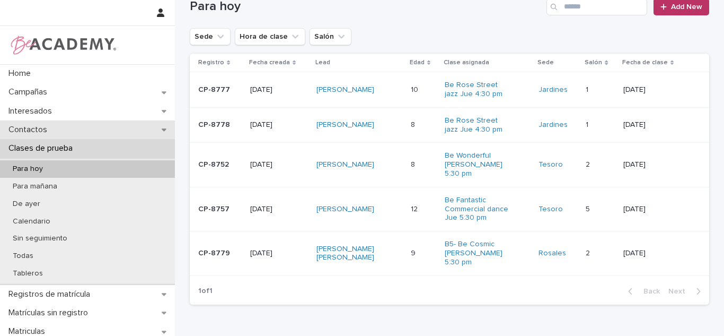
click at [22, 127] on p "Contactos" at bounding box center [29, 130] width 51 height 10
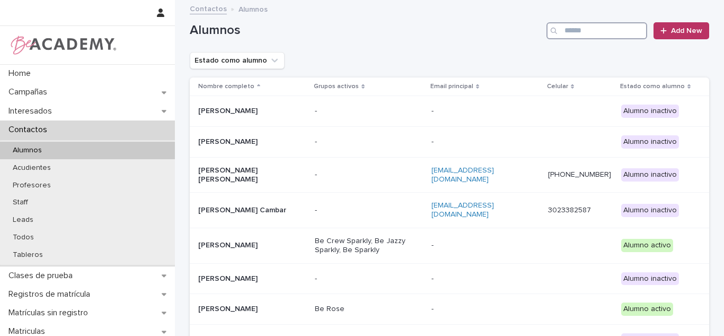
click at [568, 33] on input "Search" at bounding box center [597, 30] width 101 height 17
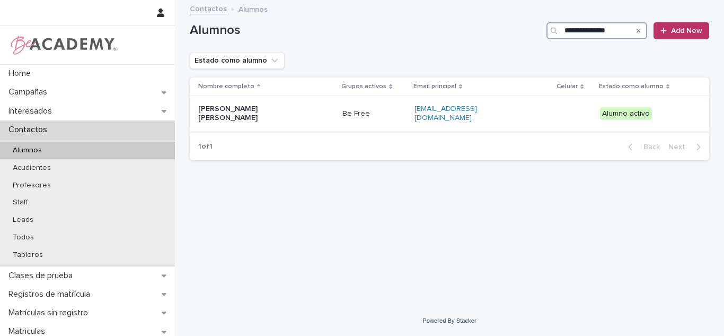
type input "**********"
click at [322, 105] on div "[PERSON_NAME] [PERSON_NAME]" at bounding box center [266, 113] width 136 height 27
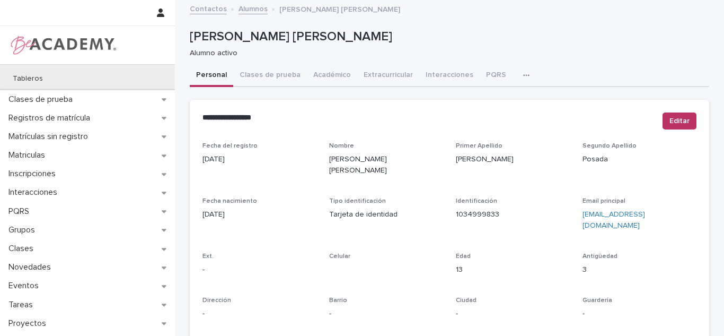
scroll to position [191, 0]
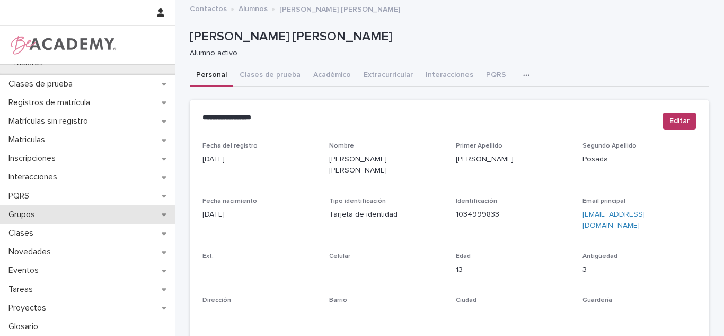
click at [42, 213] on p "Grupos" at bounding box center [23, 214] width 39 height 10
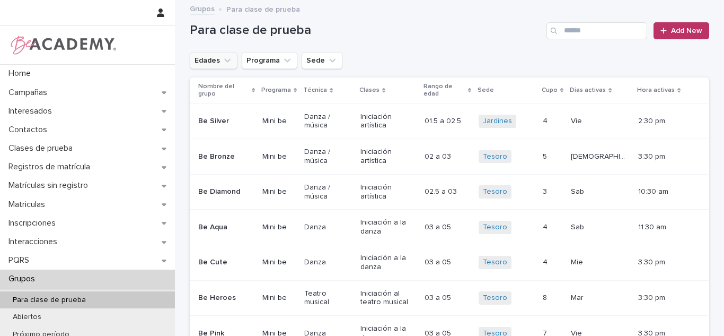
click at [222, 62] on icon "Edades" at bounding box center [227, 60] width 11 height 11
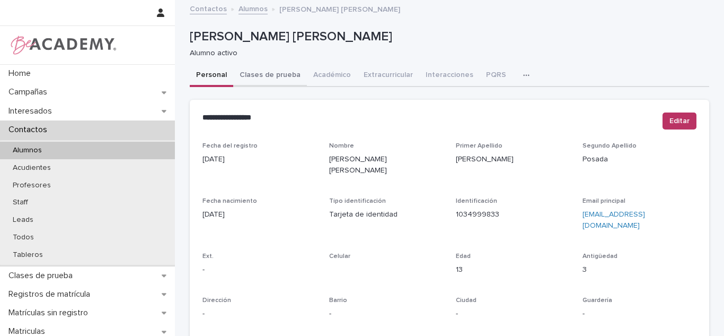
drag, startPoint x: 267, startPoint y: 69, endPoint x: 426, endPoint y: 85, distance: 160.4
click at [267, 69] on button "Clases de prueba" at bounding box center [270, 76] width 74 height 22
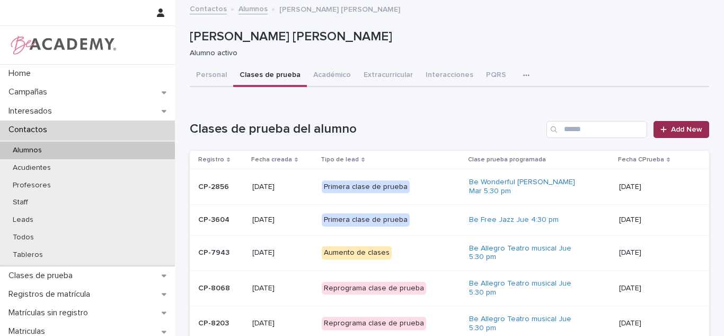
click at [673, 128] on span "Add New" at bounding box center [686, 129] width 31 height 7
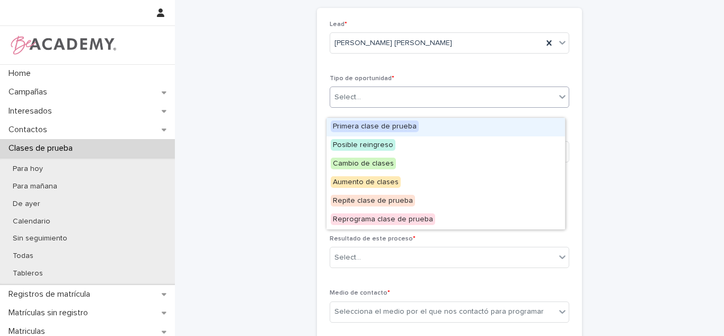
click at [362, 99] on div "Select..." at bounding box center [442, 97] width 225 height 17
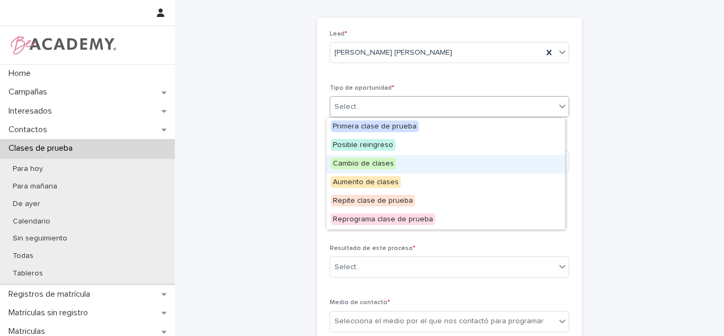
click at [363, 166] on span "Cambio de clases" at bounding box center [363, 163] width 65 height 12
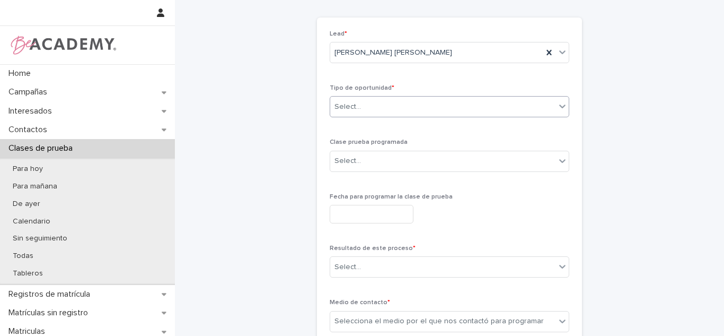
click at [363, 173] on div "Clase prueba programada Select..." at bounding box center [450, 158] width 240 height 41
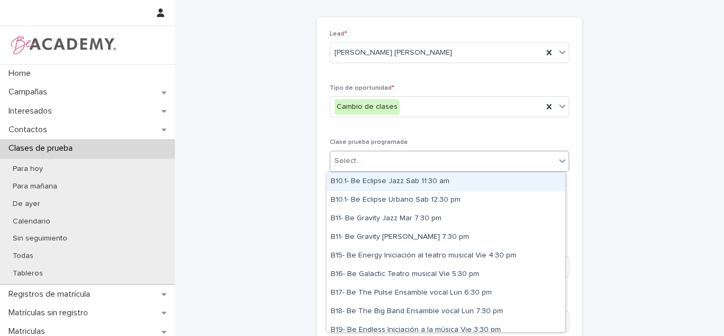
click at [360, 168] on div "Select..." at bounding box center [442, 160] width 225 height 17
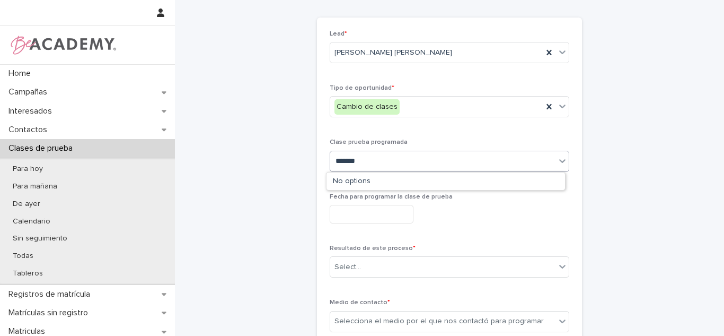
type input "********"
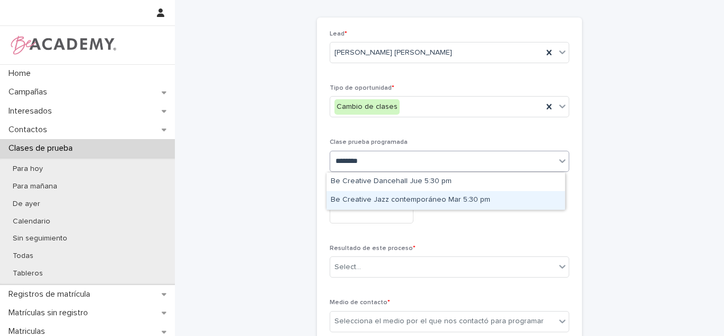
click at [403, 196] on div "Be Creative Jazz contemporáneo Mar 5:30 pm" at bounding box center [446, 200] width 239 height 19
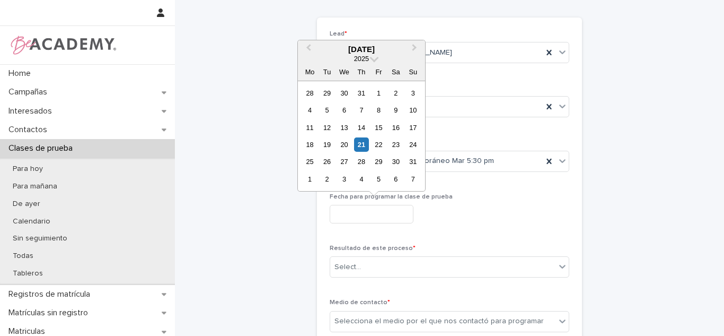
click at [388, 211] on input "text" at bounding box center [372, 214] width 84 height 19
click at [321, 161] on div "26" at bounding box center [327, 161] width 14 height 14
type input "**********"
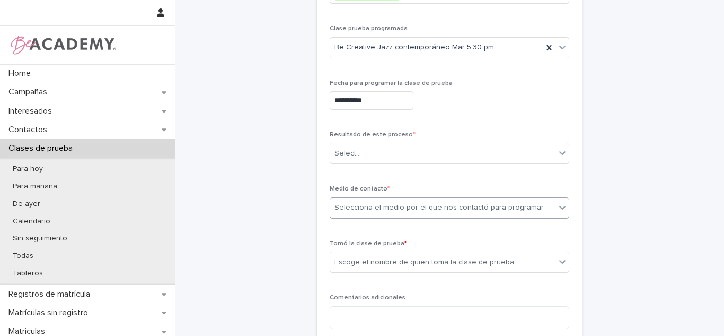
scroll to position [167, 0]
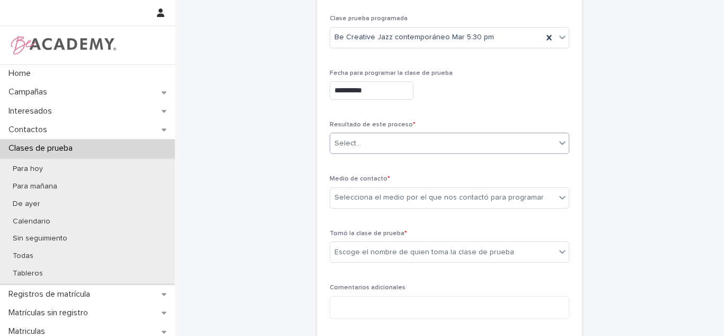
click at [380, 144] on div "Select..." at bounding box center [442, 143] width 225 height 17
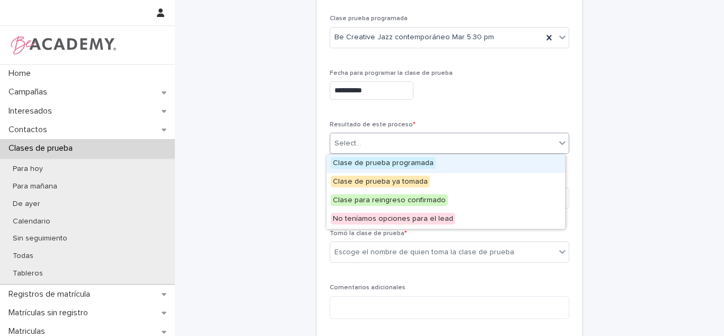
drag, startPoint x: 360, startPoint y: 172, endPoint x: 354, endPoint y: 165, distance: 9.4
click at [357, 169] on div "Clase de prueba programada" at bounding box center [446, 163] width 239 height 19
click at [354, 165] on div "**********" at bounding box center [450, 117] width 240 height 420
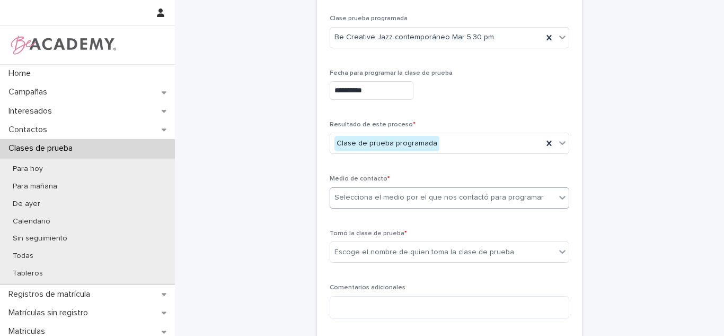
click at [366, 195] on div "Selecciona el medio por el que nos contactó para programar" at bounding box center [439, 197] width 209 height 11
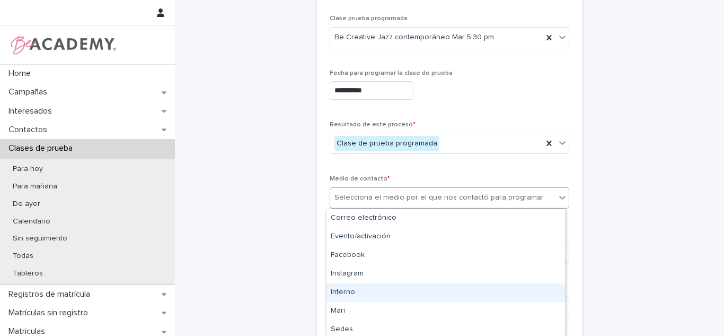
scroll to position [77, 0]
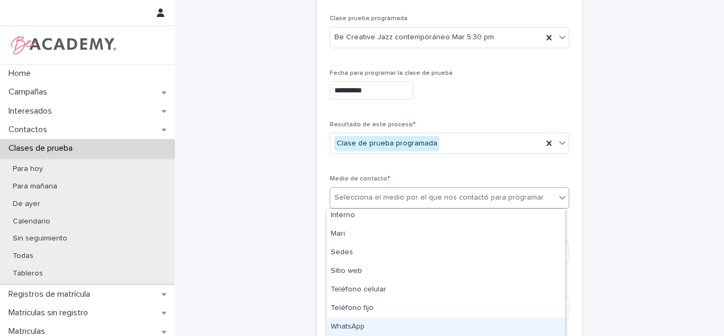
click at [416, 326] on div "WhatsApp" at bounding box center [446, 327] width 239 height 19
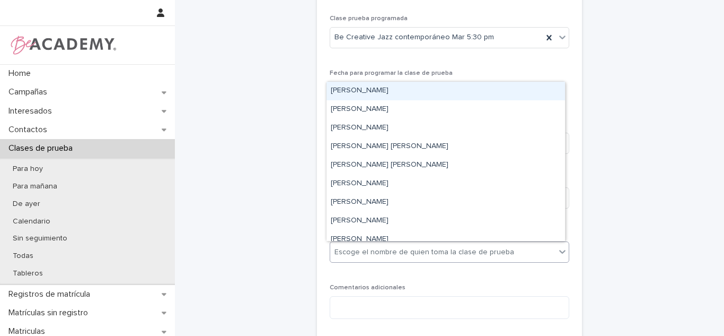
click at [382, 258] on div "Escoge el nombre de quien toma la clase de prueba" at bounding box center [442, 251] width 225 height 17
click at [365, 90] on div "[PERSON_NAME]" at bounding box center [446, 91] width 239 height 19
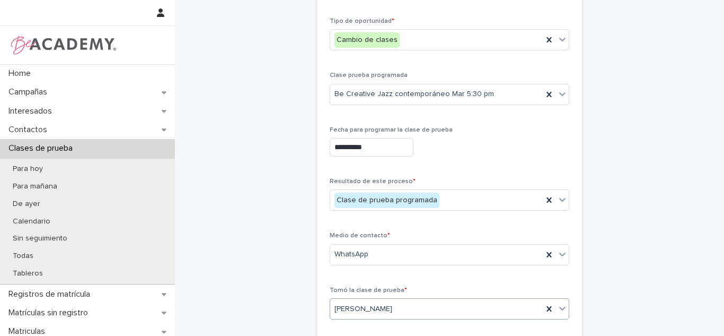
scroll to position [137, 0]
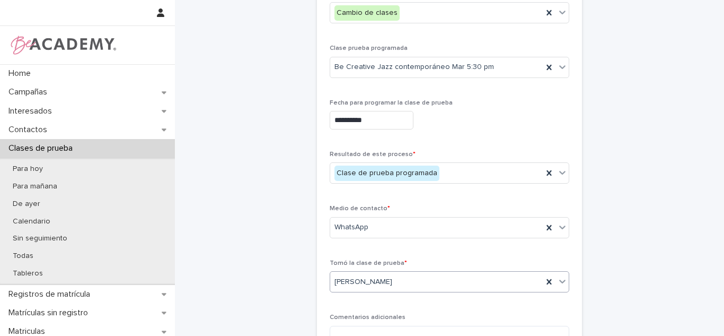
click at [377, 125] on input "**********" at bounding box center [372, 120] width 84 height 19
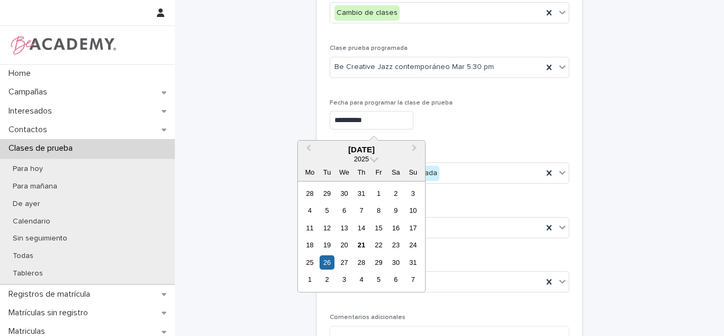
click at [509, 111] on div "**********" at bounding box center [450, 120] width 240 height 19
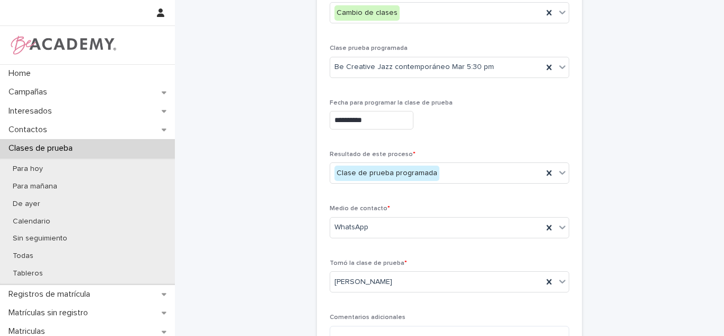
scroll to position [279, 0]
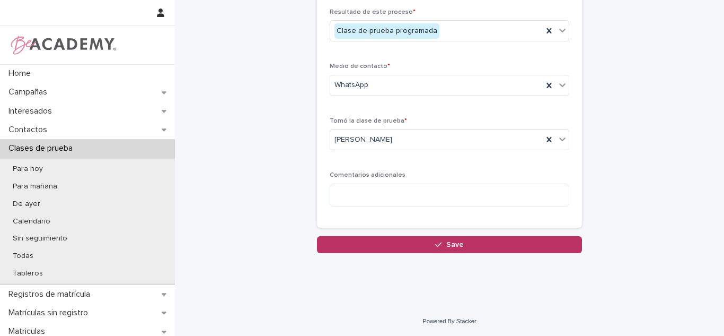
click at [408, 232] on div "**********" at bounding box center [449, 9] width 265 height 454
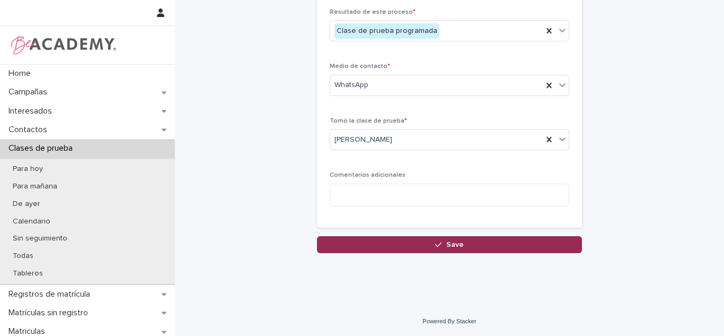
drag, startPoint x: 400, startPoint y: 238, endPoint x: 206, endPoint y: 71, distance: 256.0
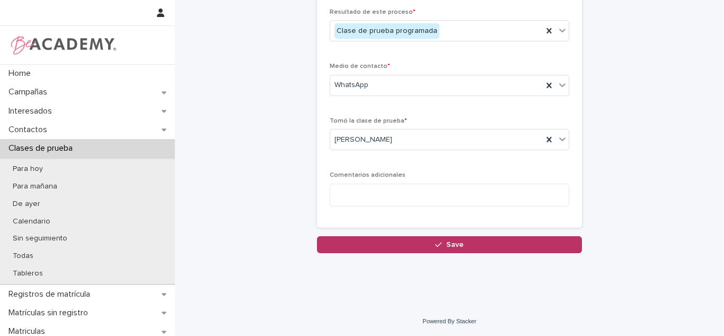
click at [400, 239] on button "Save" at bounding box center [449, 244] width 265 height 17
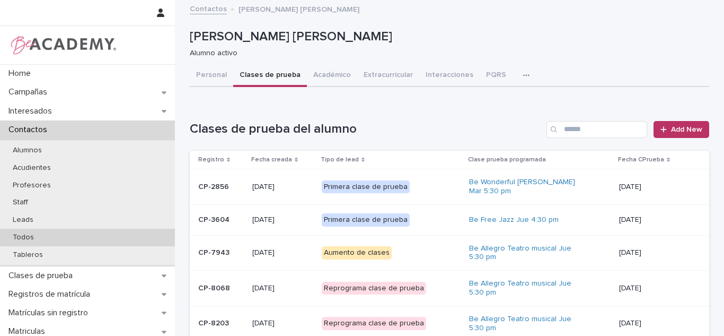
click at [16, 240] on p "Todos" at bounding box center [23, 237] width 38 height 9
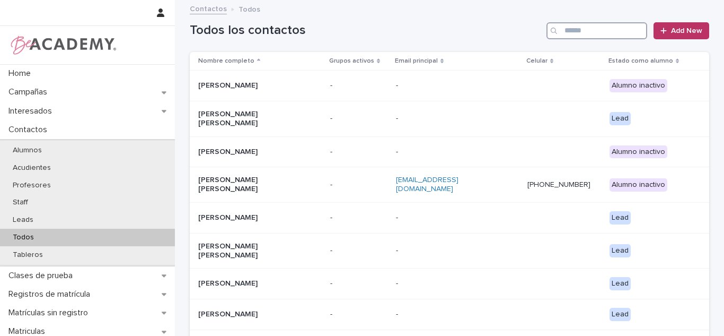
paste input "**********"
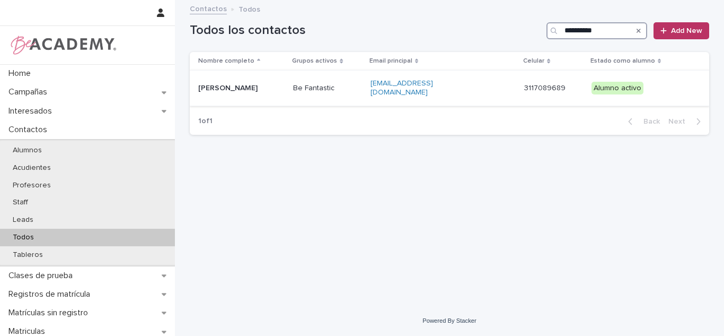
type input "**********"
click at [339, 75] on td "Be Fantastic" at bounding box center [327, 89] width 77 height 36
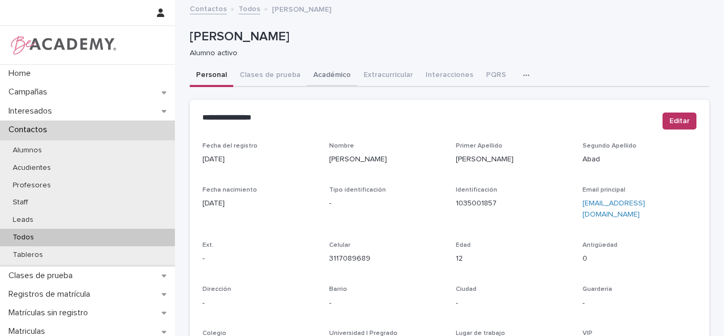
click at [319, 82] on button "Académico" at bounding box center [332, 76] width 50 height 22
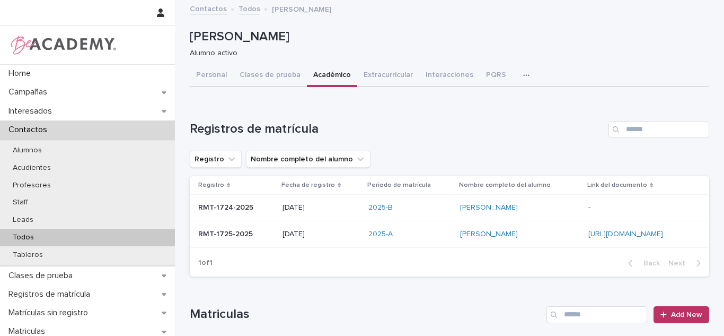
drag, startPoint x: 696, startPoint y: 98, endPoint x: 703, endPoint y: 120, distance: 23.0
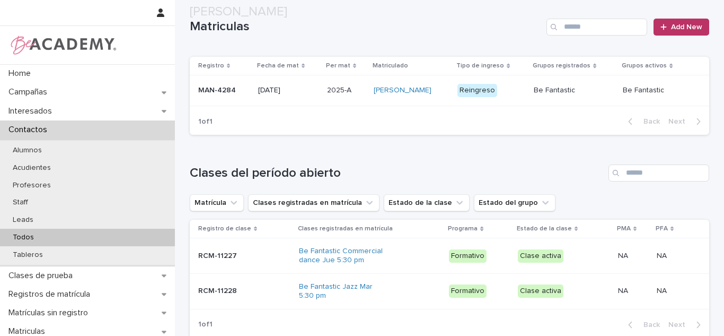
scroll to position [292, 0]
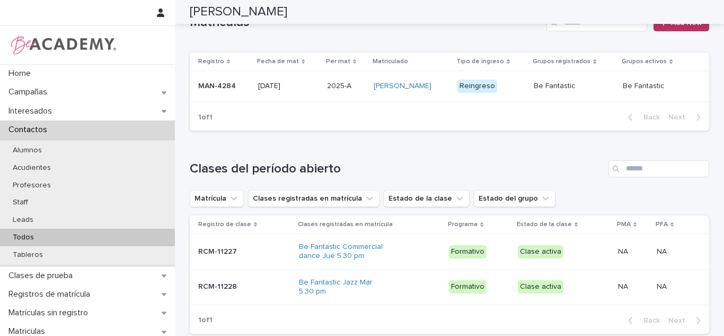
click at [323, 102] on td "2025-A 2025-A" at bounding box center [346, 86] width 47 height 31
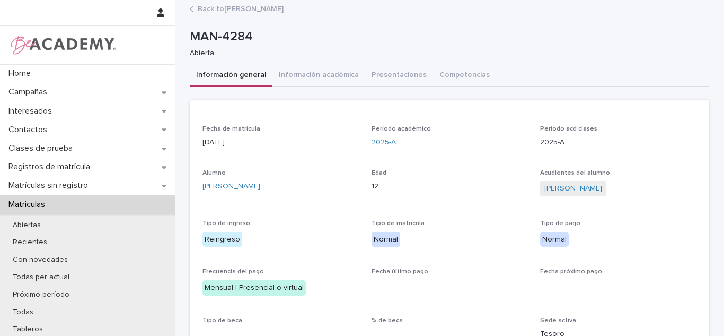
click at [279, 8] on link "Back to Fernanda Navarro Abad" at bounding box center [241, 8] width 86 height 12
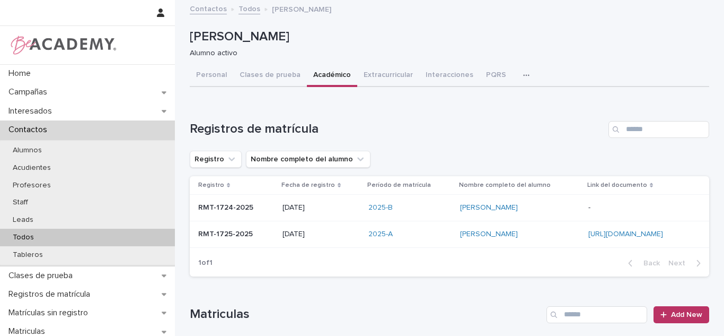
drag, startPoint x: 222, startPoint y: 85, endPoint x: 724, endPoint y: 110, distance: 502.7
click at [222, 85] on button "Personal" at bounding box center [211, 76] width 43 height 22
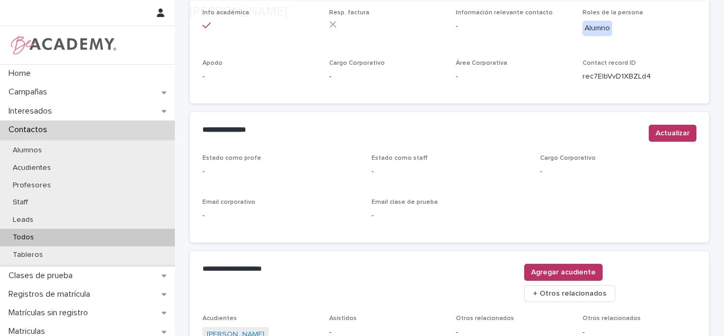
scroll to position [453, 0]
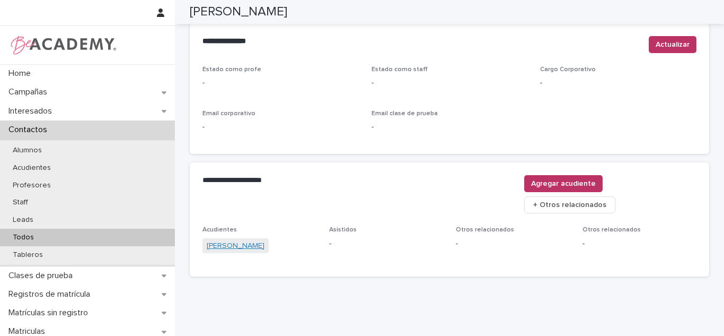
click at [217, 238] on span "Amalia Abad" at bounding box center [236, 245] width 66 height 15
click at [214, 240] on link "Amalia Abad" at bounding box center [236, 245] width 58 height 11
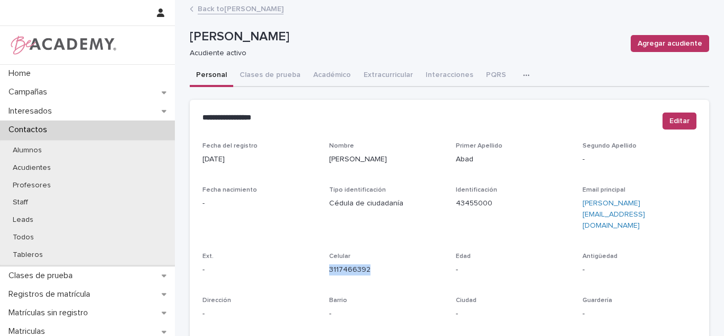
drag, startPoint x: 368, startPoint y: 247, endPoint x: 323, endPoint y: 247, distance: 45.1
click at [323, 247] on div "Fecha del registro 21/09/2022 Nombre Amalia Primer Apellido Abad Segundo Apelli…" at bounding box center [450, 304] width 494 height 324
click at [233, 6] on link "Back to Fernanda Navarro Abad" at bounding box center [241, 8] width 86 height 12
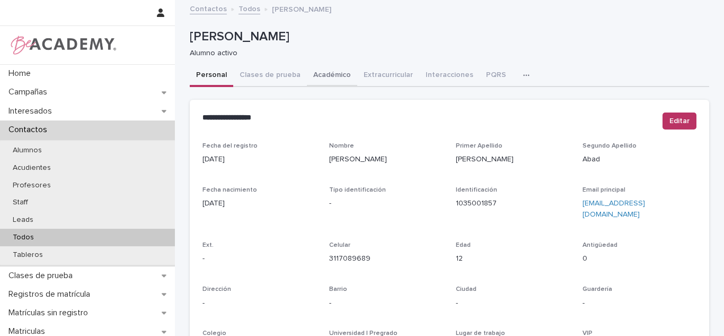
click at [320, 82] on button "Académico" at bounding box center [332, 76] width 50 height 22
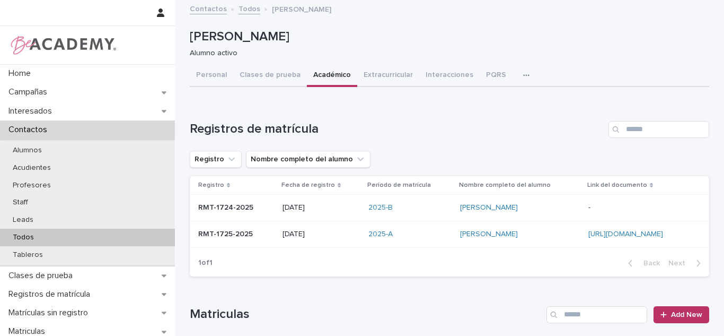
click at [368, 233] on div "2025-A" at bounding box center [409, 234] width 83 height 9
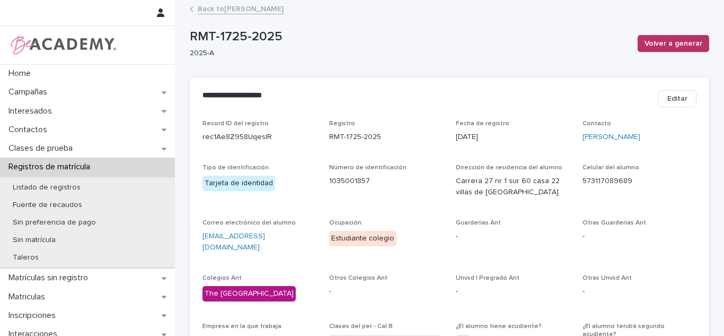
click at [663, 100] on button "Editar" at bounding box center [677, 98] width 38 height 17
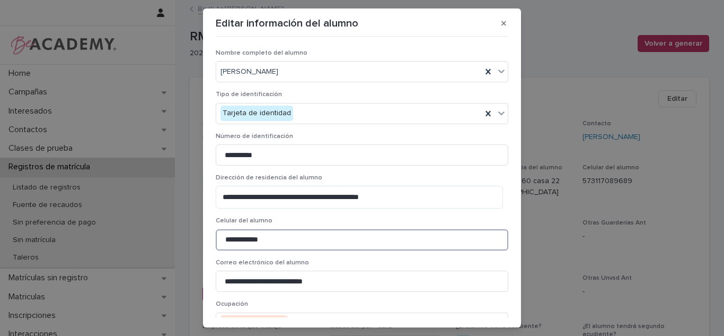
click at [230, 239] on input "**********" at bounding box center [362, 239] width 293 height 21
type input "**********"
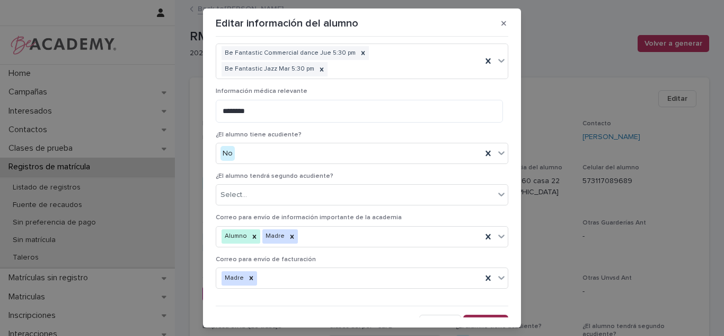
drag, startPoint x: 463, startPoint y: 311, endPoint x: 446, endPoint y: 319, distance: 18.5
click at [464, 314] on button "Save" at bounding box center [485, 322] width 45 height 17
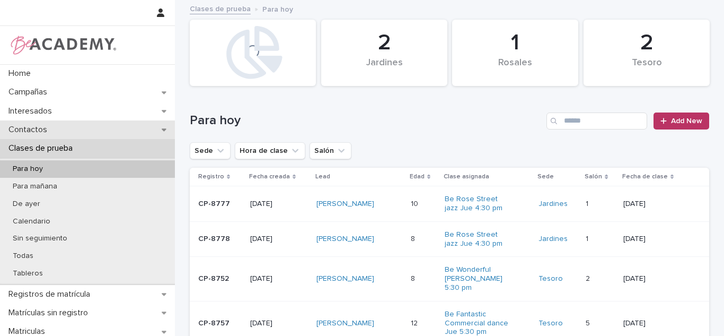
click at [39, 122] on div "Contactos" at bounding box center [87, 129] width 175 height 19
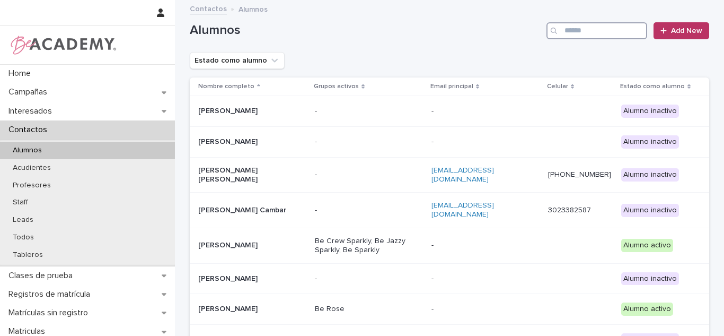
click at [608, 30] on input "Search" at bounding box center [597, 30] width 101 height 17
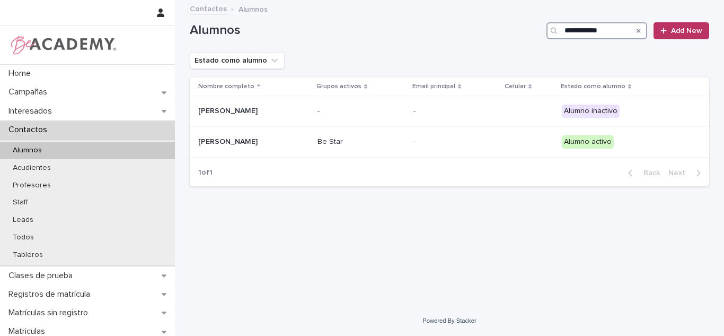
click at [570, 37] on input "**********" at bounding box center [597, 30] width 101 height 17
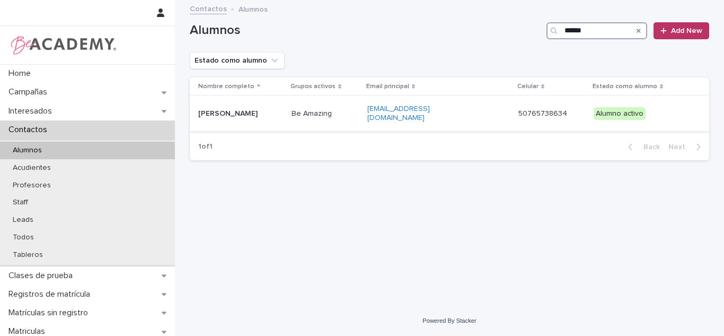
type input "*****"
click at [333, 117] on div "Be Amazing" at bounding box center [325, 113] width 67 height 17
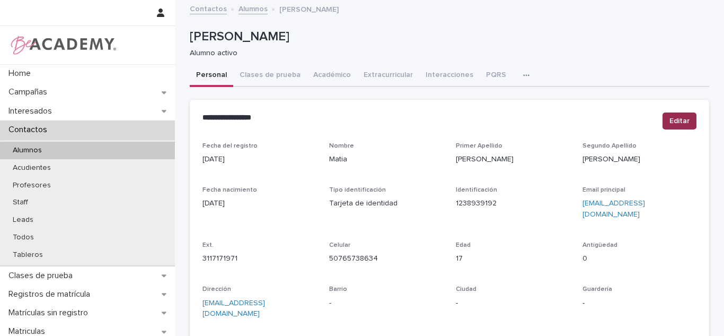
click at [681, 121] on span "Editar" at bounding box center [680, 121] width 20 height 11
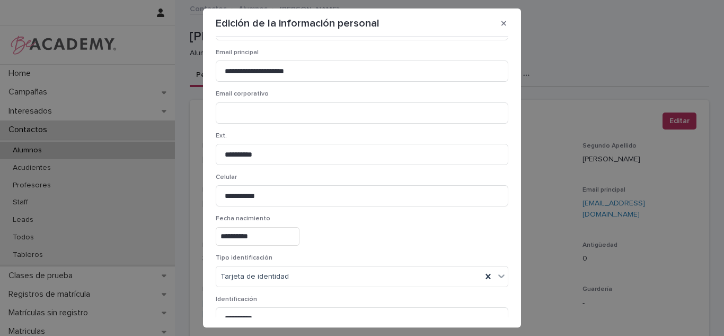
scroll to position [47, 0]
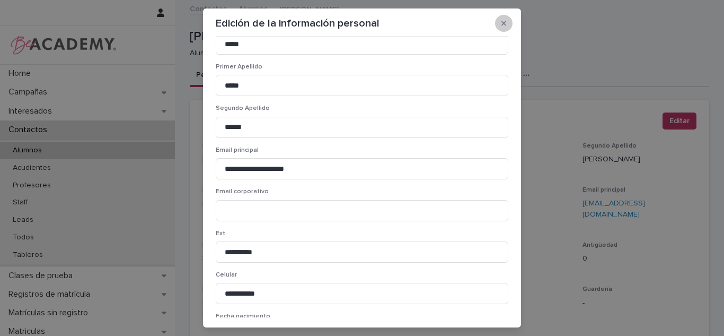
click at [502, 23] on icon "button" at bounding box center [504, 23] width 5 height 7
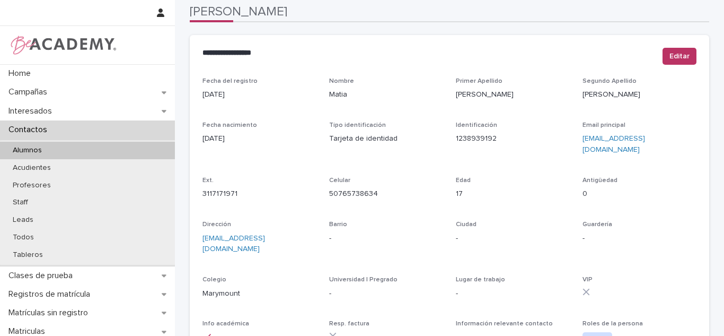
scroll to position [0, 0]
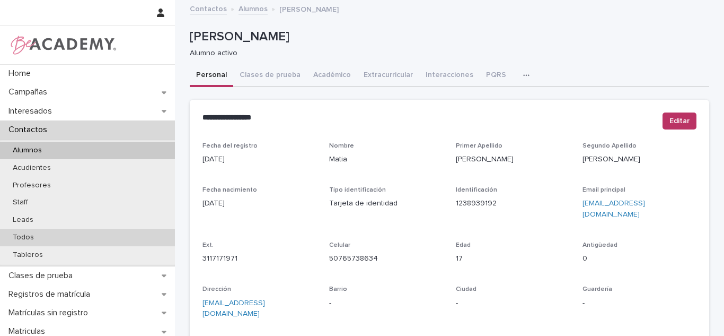
click at [92, 238] on div "Todos" at bounding box center [87, 236] width 175 height 17
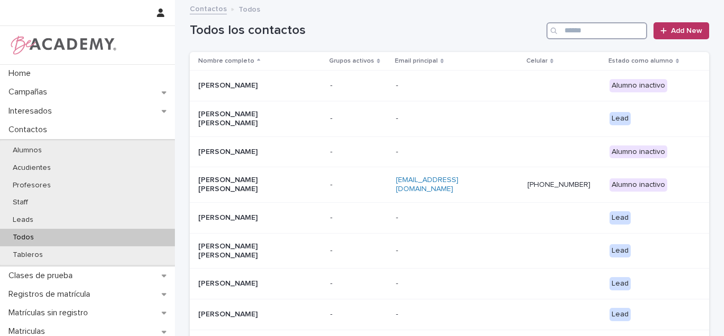
click at [590, 27] on input "Search" at bounding box center [597, 30] width 101 height 17
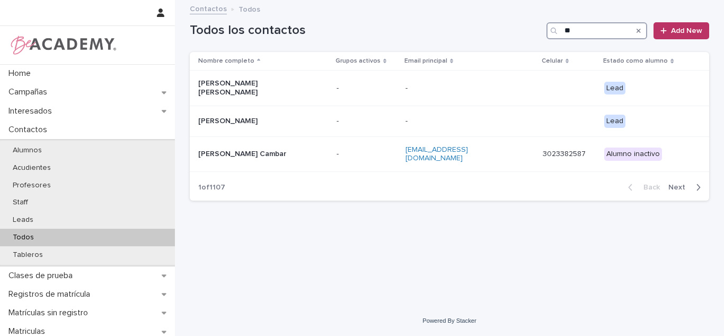
type input "*"
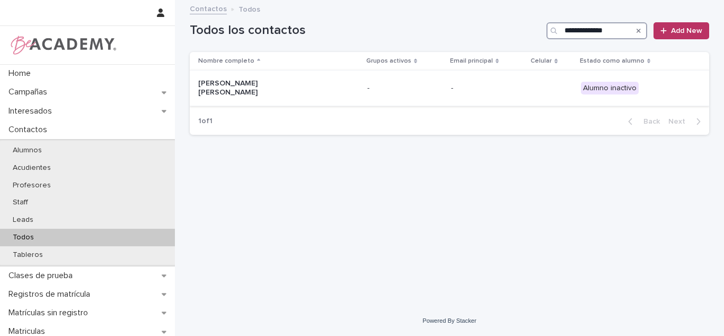
type input "**********"
click at [352, 76] on td "Maria Salome Ladino Martinez" at bounding box center [276, 89] width 173 height 36
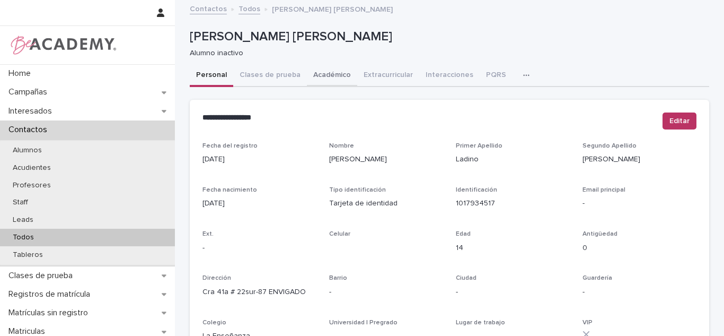
click at [324, 75] on button "Académico" at bounding box center [332, 76] width 50 height 22
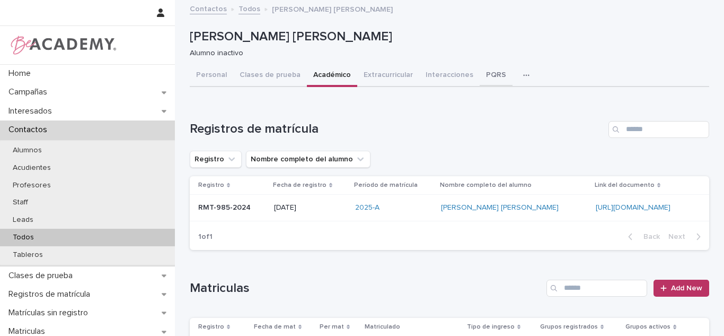
click at [483, 71] on button "PQRS" at bounding box center [496, 76] width 33 height 22
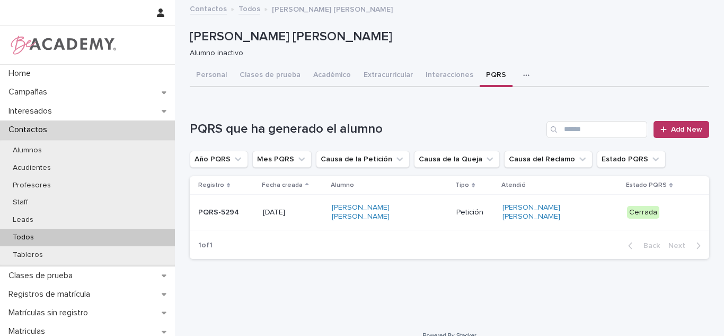
click at [646, 214] on div "Cerrada" at bounding box center [643, 212] width 32 height 13
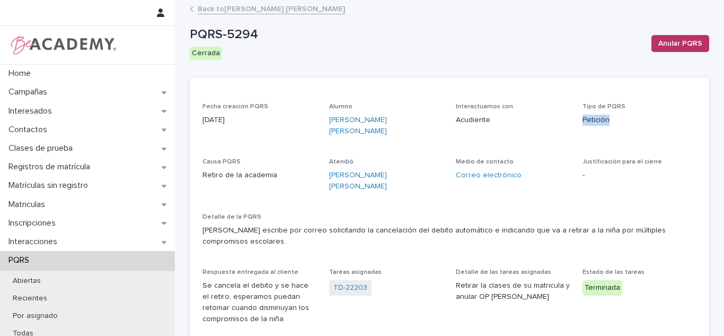
drag, startPoint x: 707, startPoint y: 109, endPoint x: 724, endPoint y: 105, distance: 17.4
click at [476, 231] on div "Fecha creación PQRS 12/08/2025 Alumno Maria Salome Ladino Martinez Interactuamo…" at bounding box center [450, 218] width 494 height 230
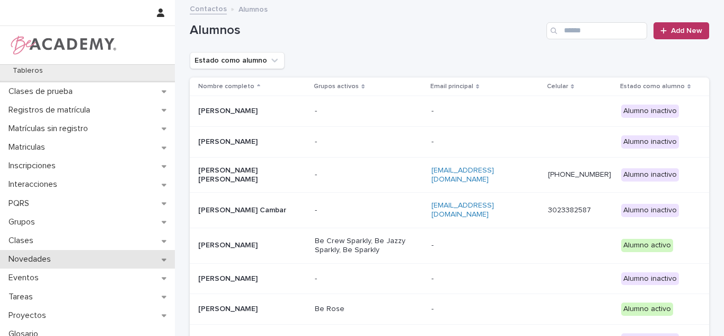
scroll to position [191, 0]
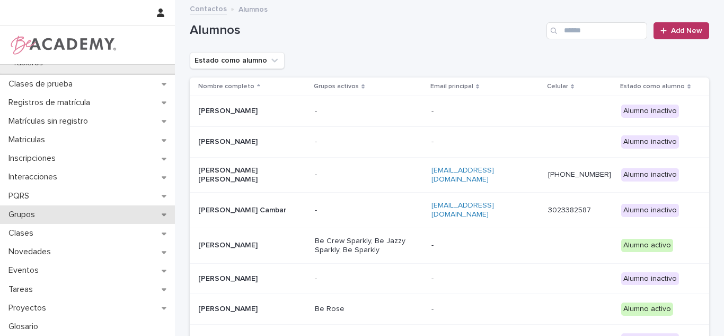
click at [42, 218] on p "Grupos" at bounding box center [23, 214] width 39 height 10
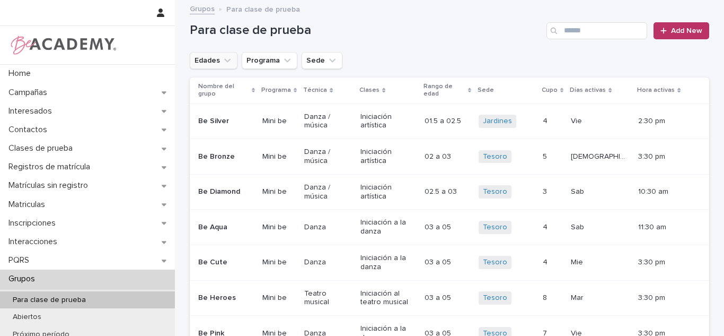
click at [222, 61] on icon "Edades" at bounding box center [227, 60] width 11 height 11
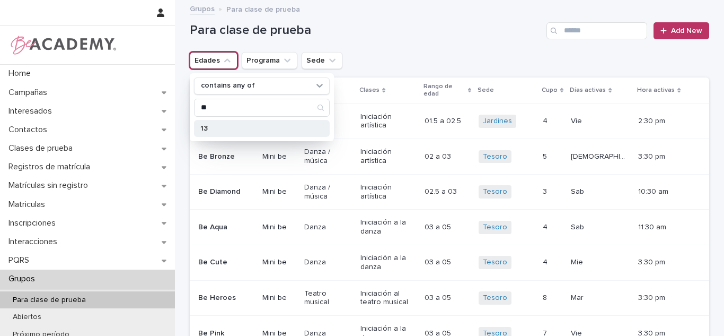
type input "**"
click at [214, 127] on p "13" at bounding box center [256, 128] width 112 height 7
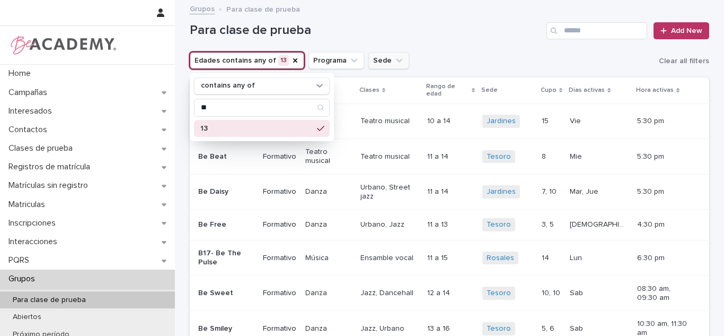
click at [383, 67] on button "Sede" at bounding box center [388, 60] width 41 height 17
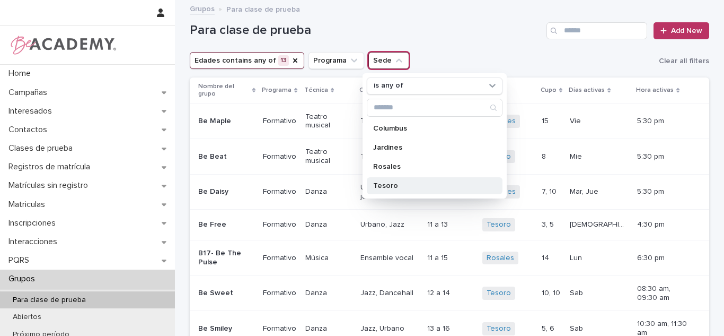
click at [373, 186] on p "Tesoro" at bounding box center [429, 185] width 112 height 7
click at [467, 48] on div "Para clase de prueba Add New" at bounding box center [450, 26] width 520 height 51
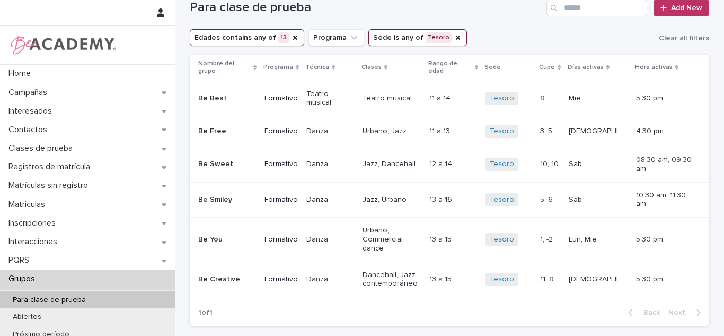
scroll to position [24, 0]
